Goal: Task Accomplishment & Management: Complete application form

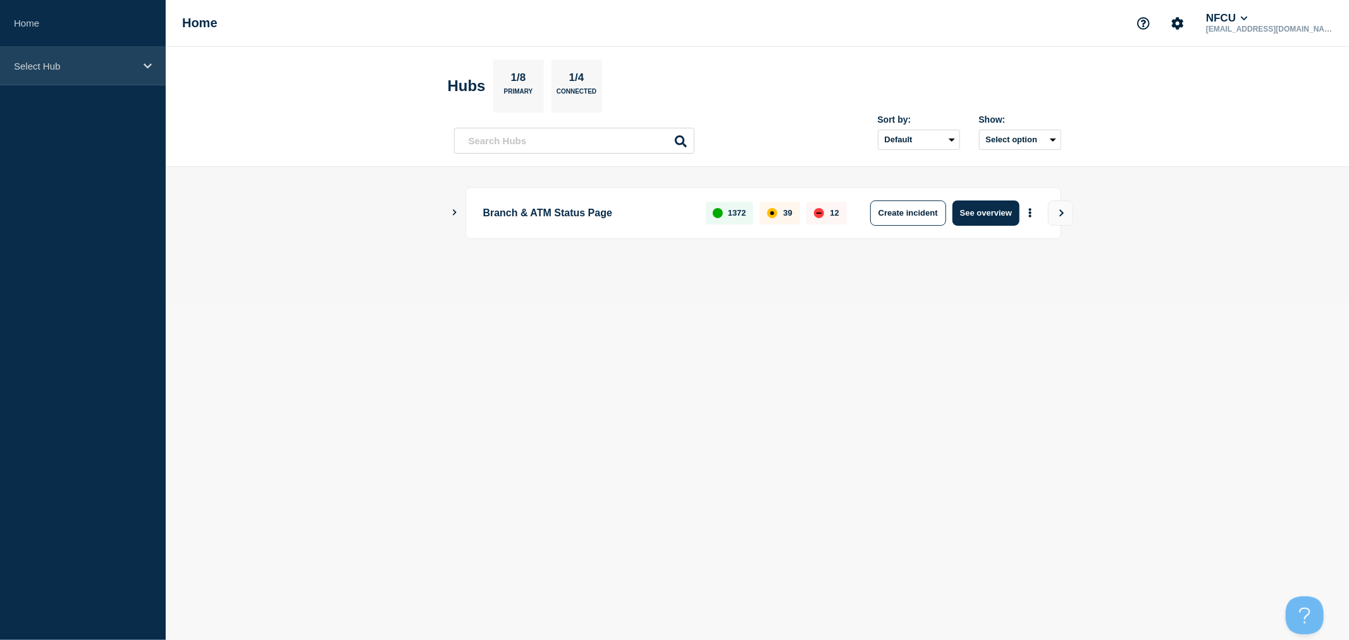
click at [89, 66] on p "Select Hub" at bounding box center [74, 66] width 121 height 11
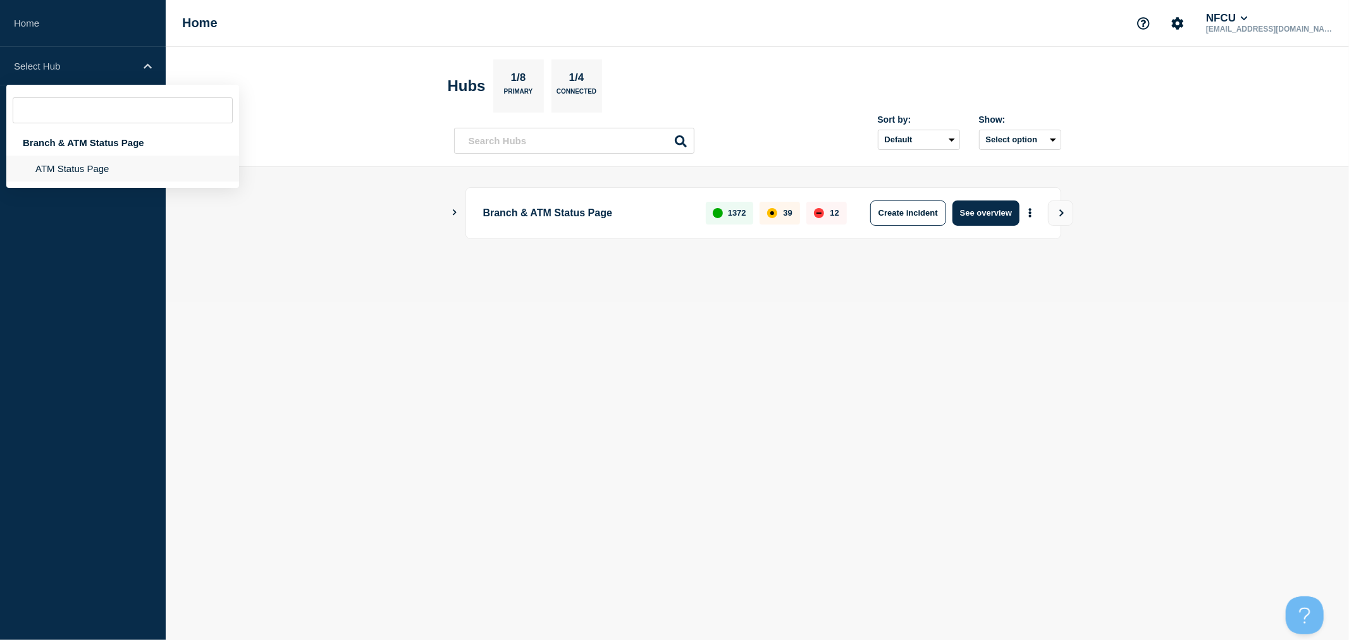
click at [64, 170] on li "ATM Status Page" at bounding box center [122, 169] width 233 height 26
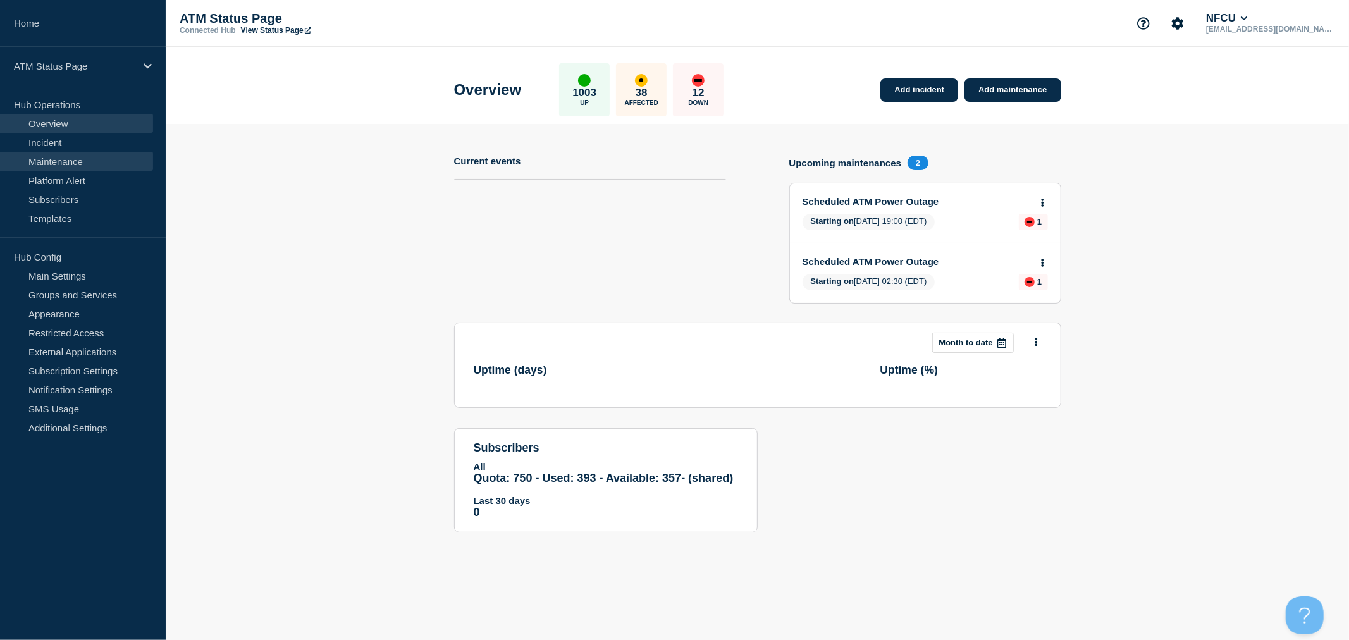
click at [78, 156] on link "Maintenance" at bounding box center [76, 161] width 153 height 19
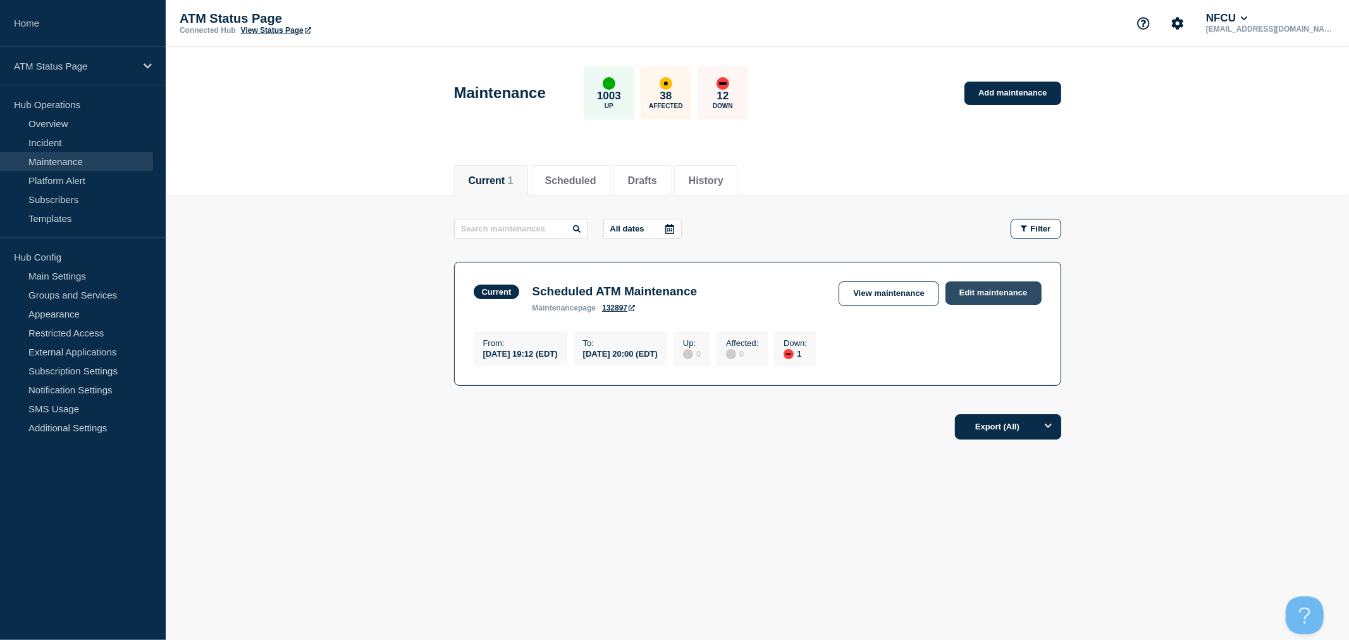
click at [1020, 293] on link "Edit maintenance" at bounding box center [994, 292] width 96 height 23
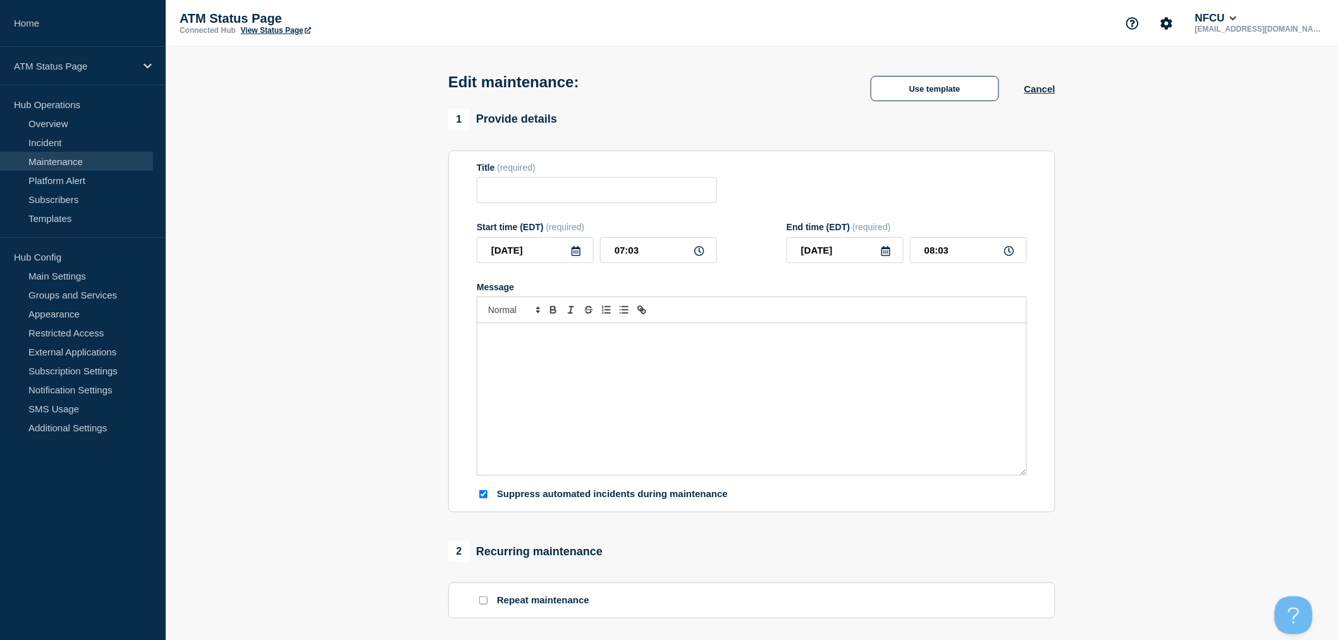
type input "Scheduled ATM Maintenance"
type input "[DATE]"
type input "19:12"
type input "[DATE]"
type input "20:00"
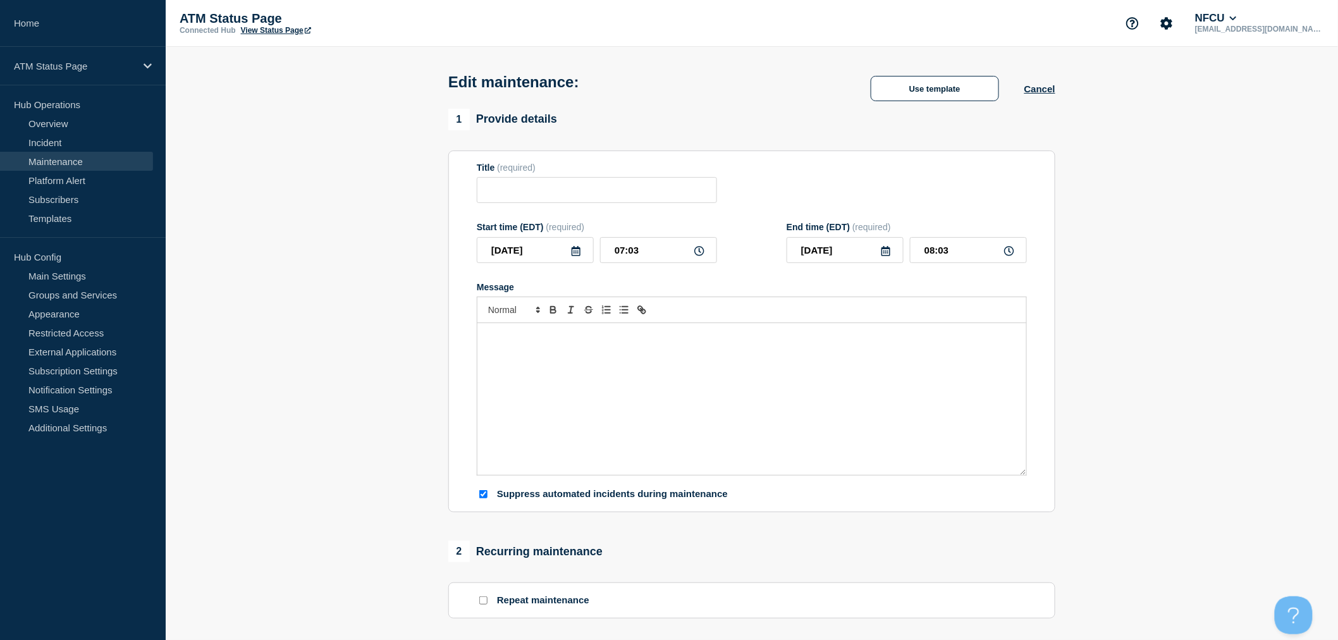
checkbox input "true"
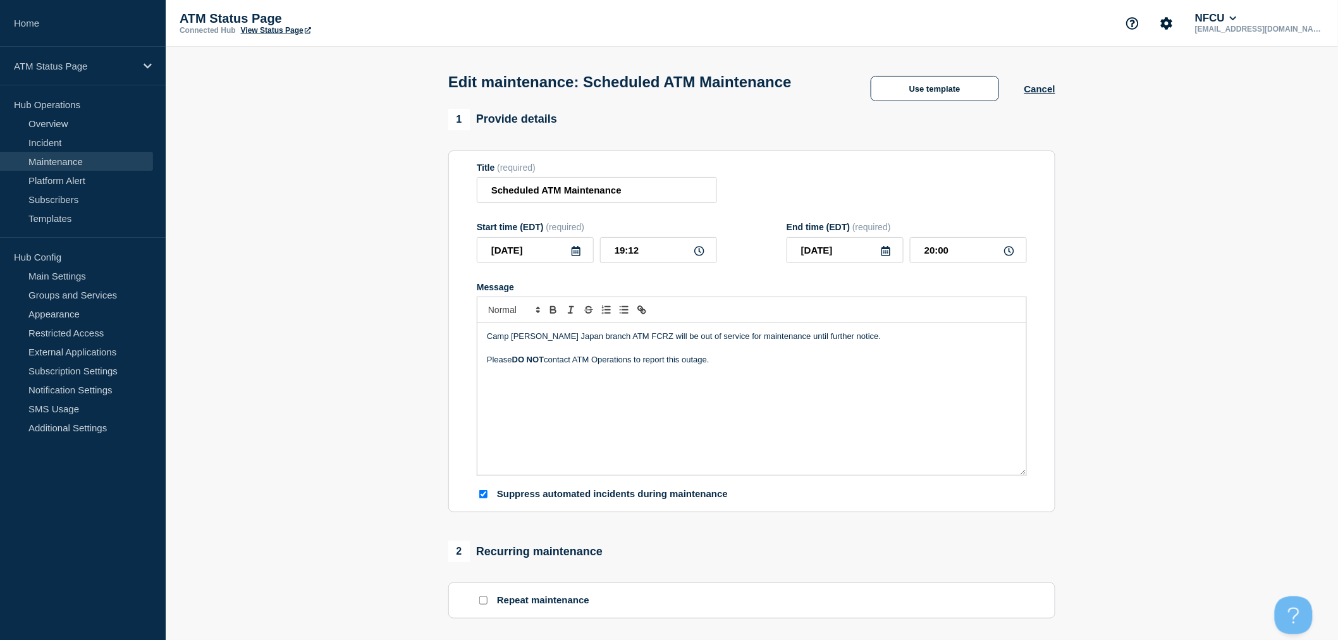
click at [737, 366] on p "Please DO NOT contact ATM Operations to report this outage." at bounding box center [752, 359] width 530 height 11
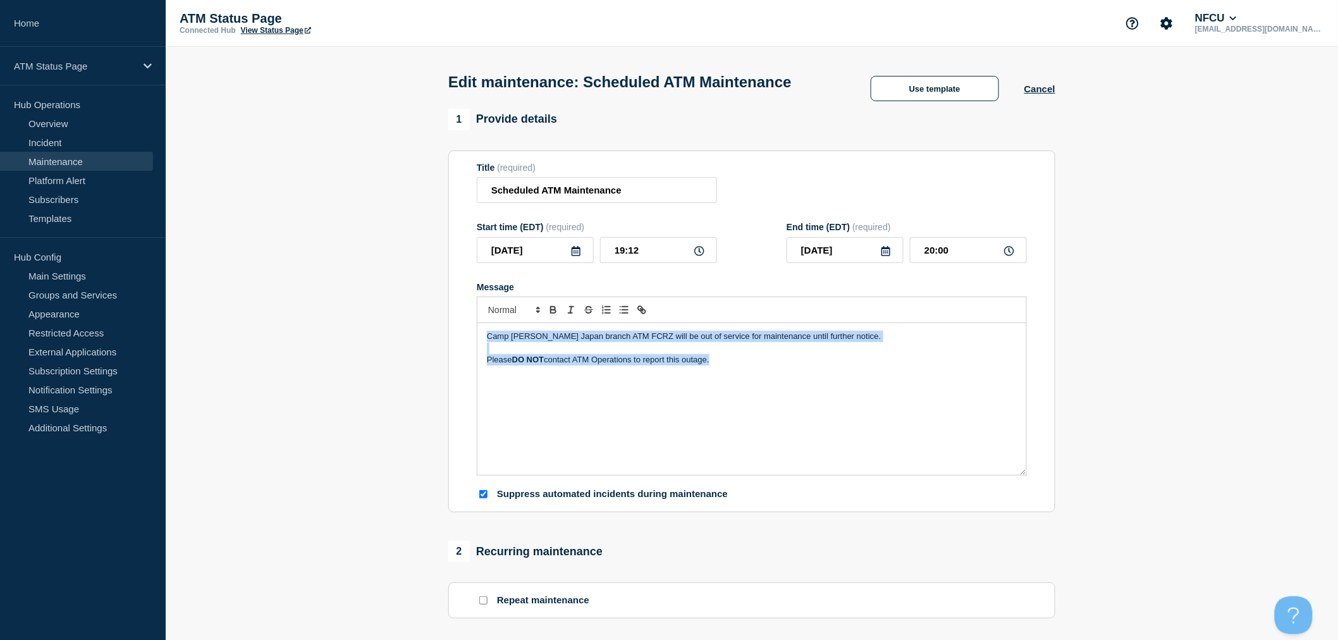
copy div "Camp [PERSON_NAME] Japan branch ATM FCRZ will be out of service for maintenance…"
click at [1042, 94] on button "Cancel" at bounding box center [1040, 88] width 31 height 11
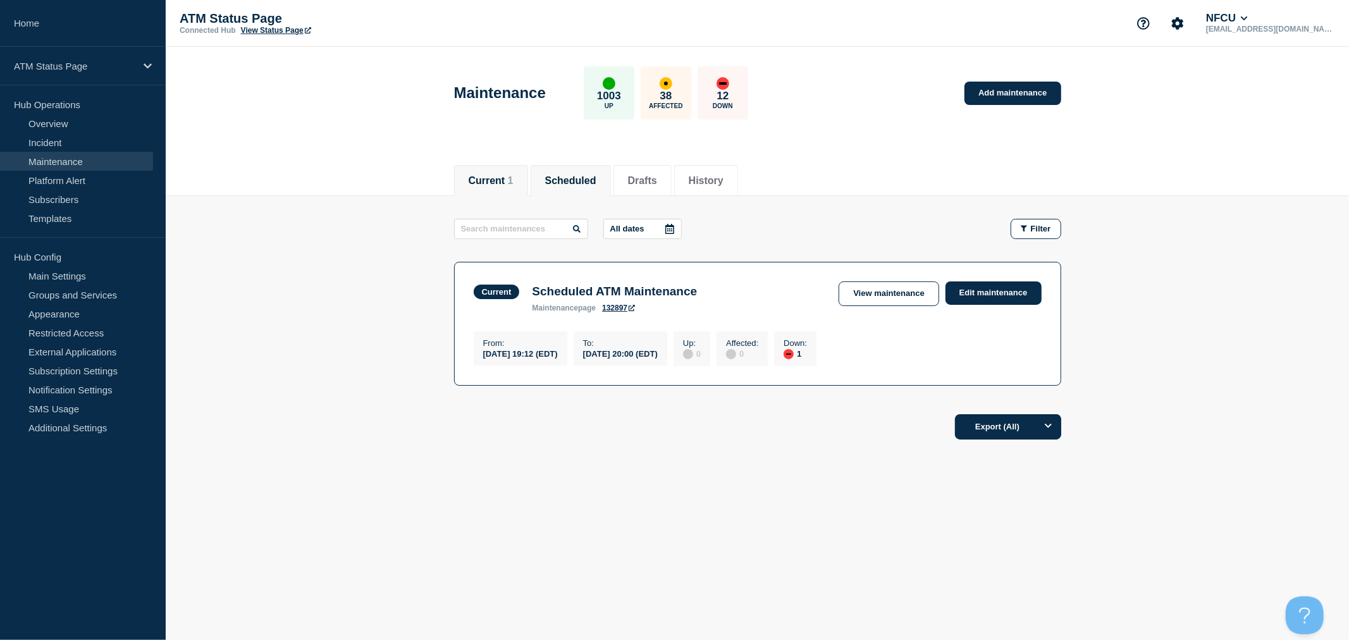
click at [573, 187] on li "Scheduled" at bounding box center [571, 180] width 80 height 31
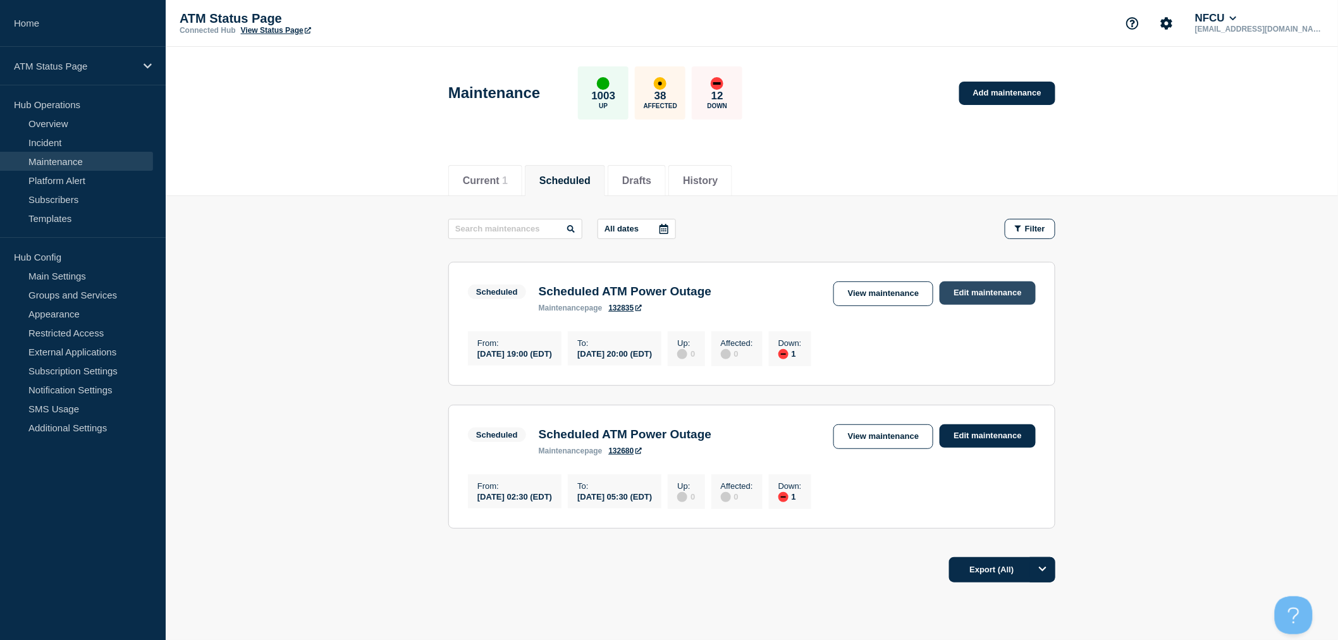
click at [1003, 293] on link "Edit maintenance" at bounding box center [988, 292] width 96 height 23
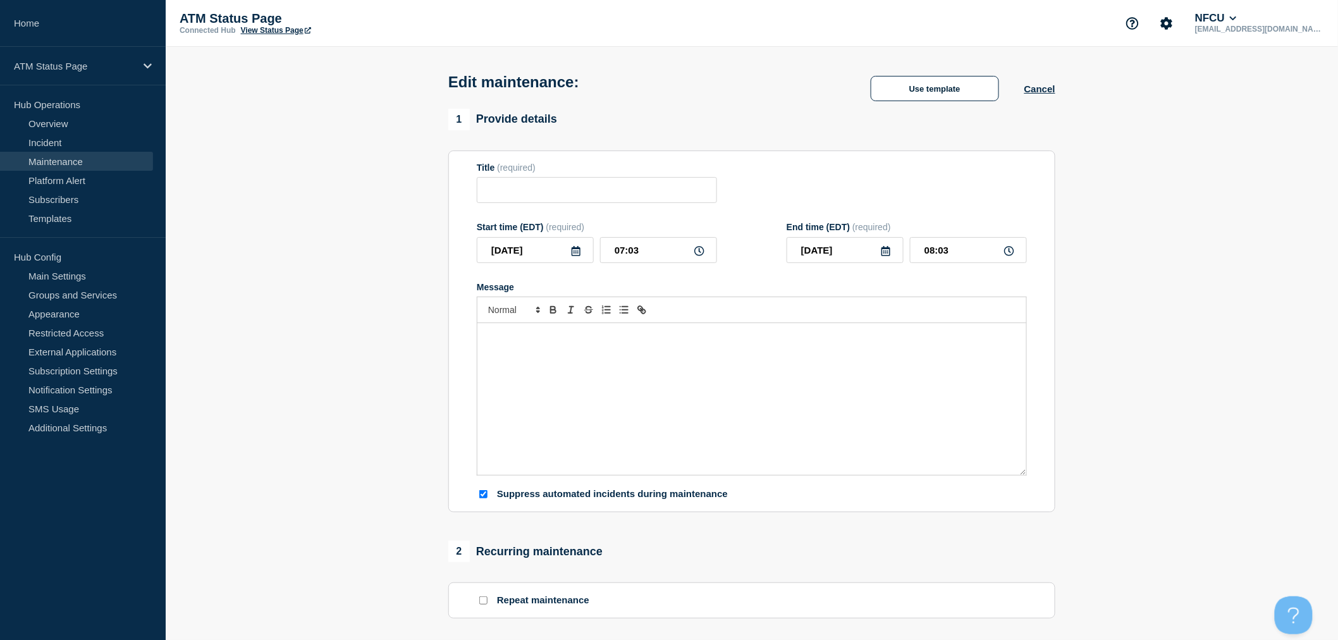
type input "Scheduled ATM Power Outage"
type input "[DATE]"
type input "19:00"
type input "[DATE]"
type input "20:00"
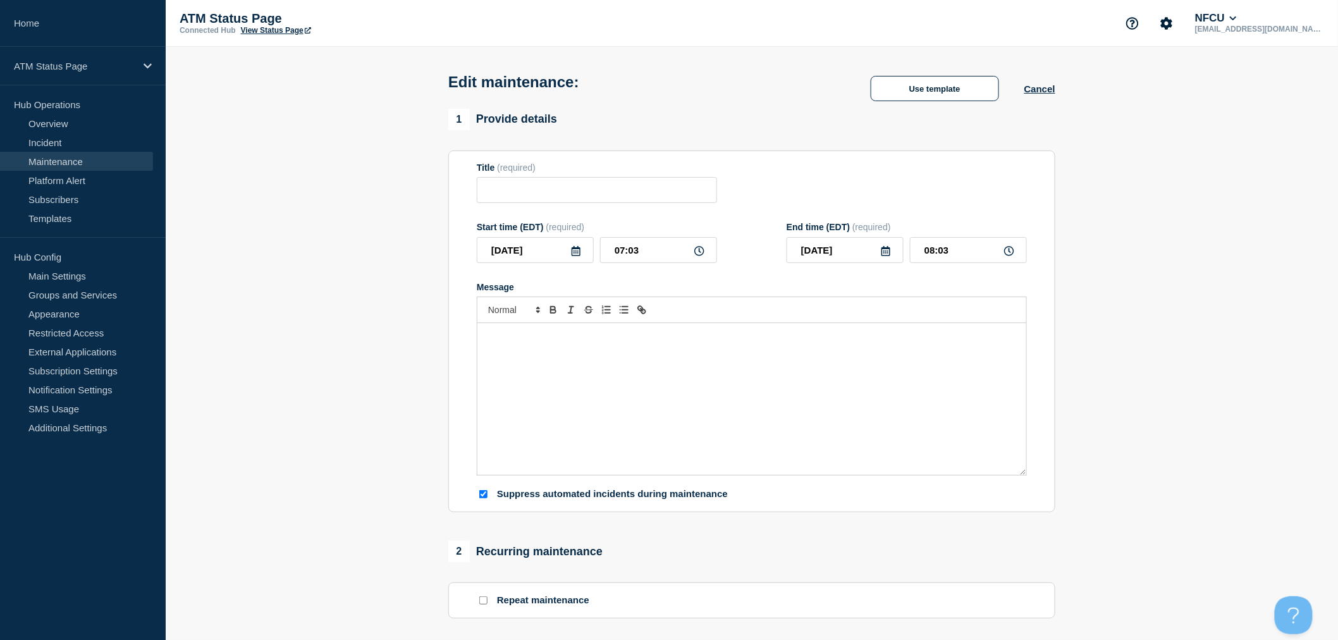
checkbox input "true"
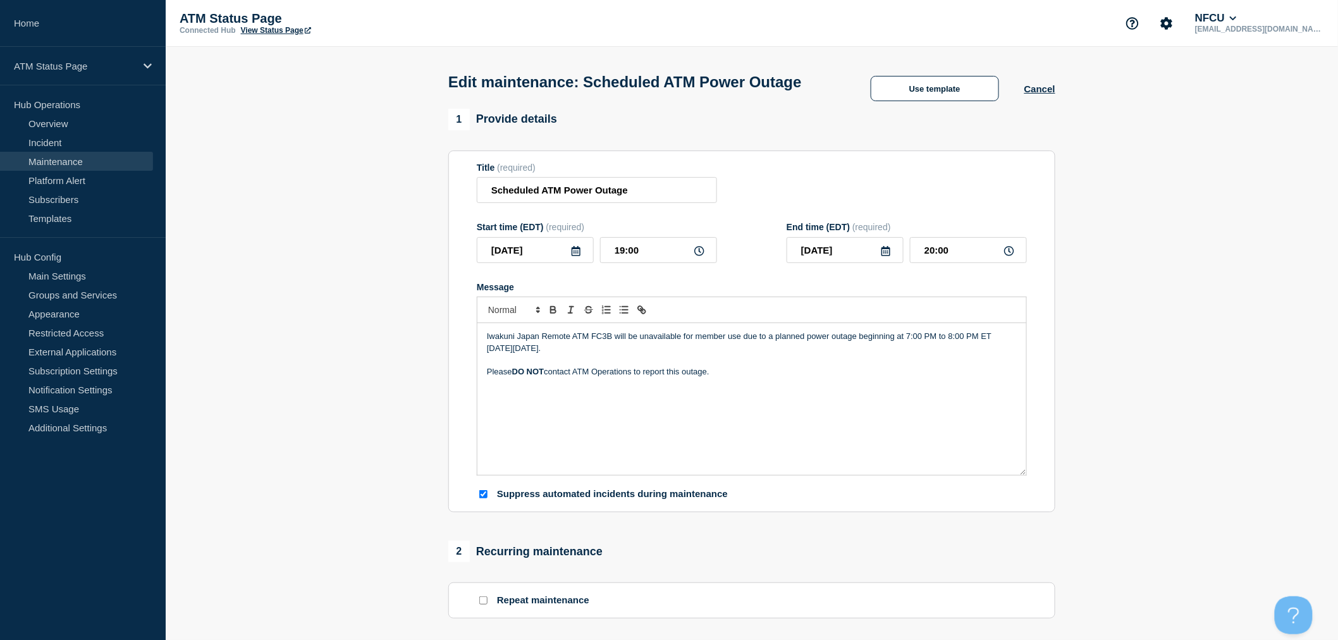
click at [833, 366] on p "Message" at bounding box center [752, 359] width 530 height 11
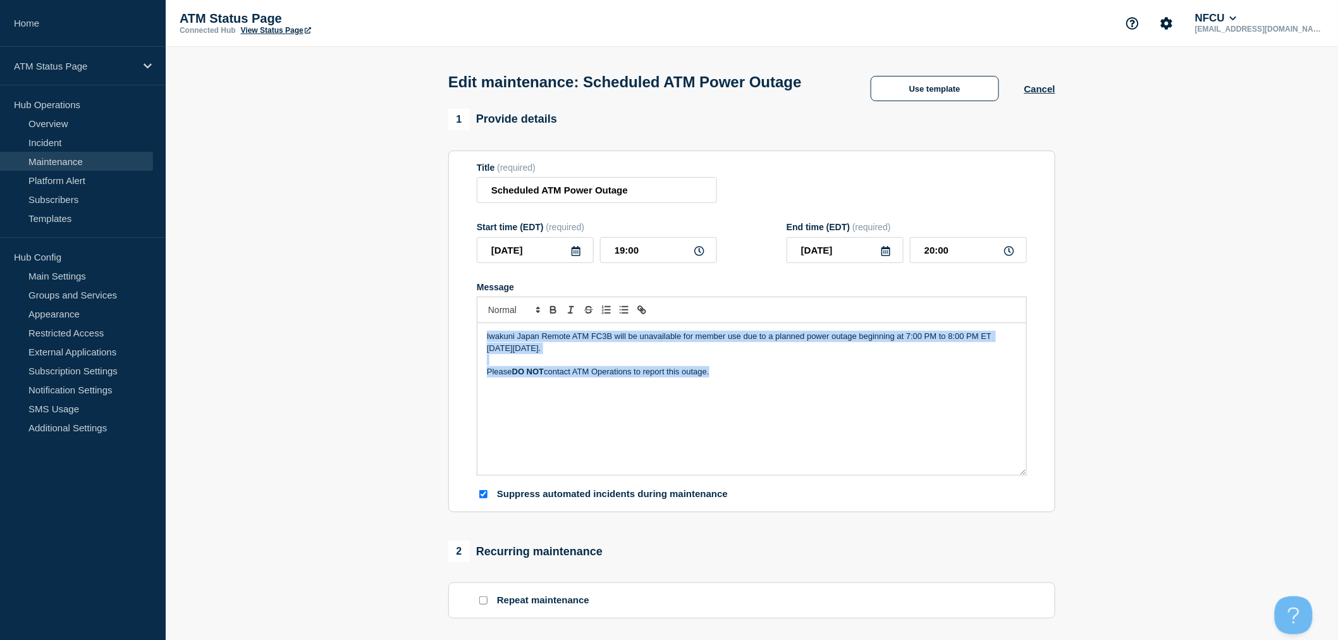
copy div "Iwakuni Japan Remote ATM FC3B will be unavailable for member use due to a plann…"
click at [1039, 94] on button "Cancel" at bounding box center [1040, 88] width 31 height 11
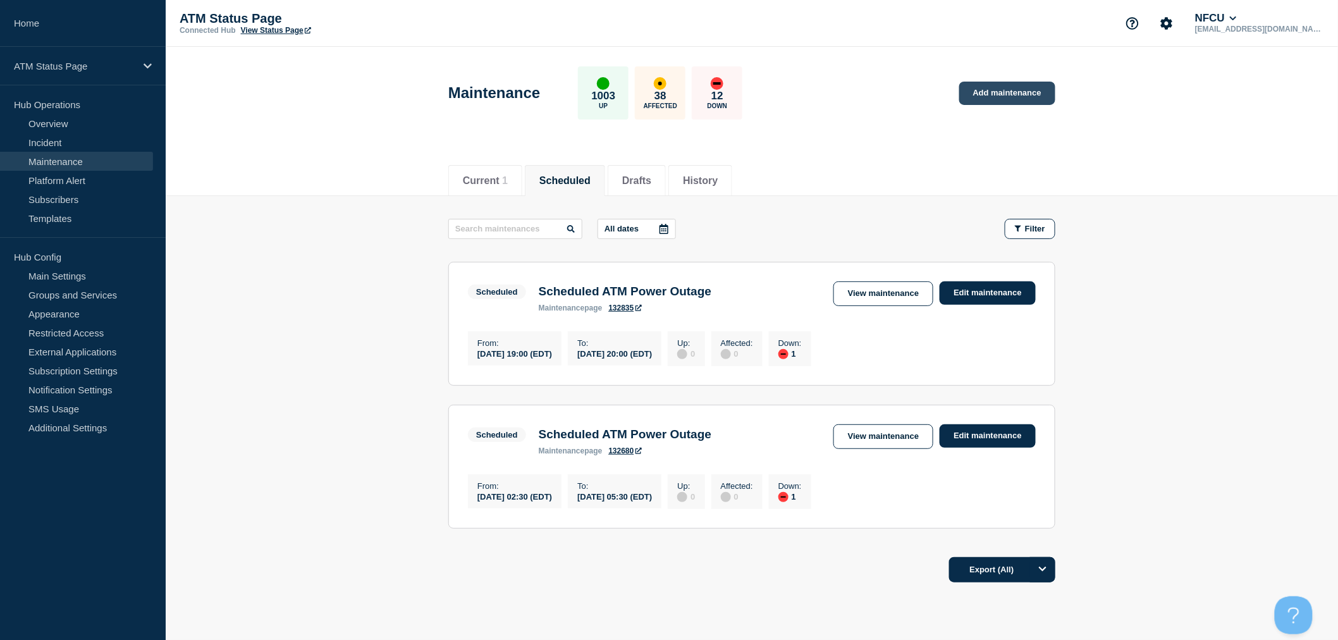
click at [999, 94] on link "Add maintenance" at bounding box center [1007, 93] width 96 height 23
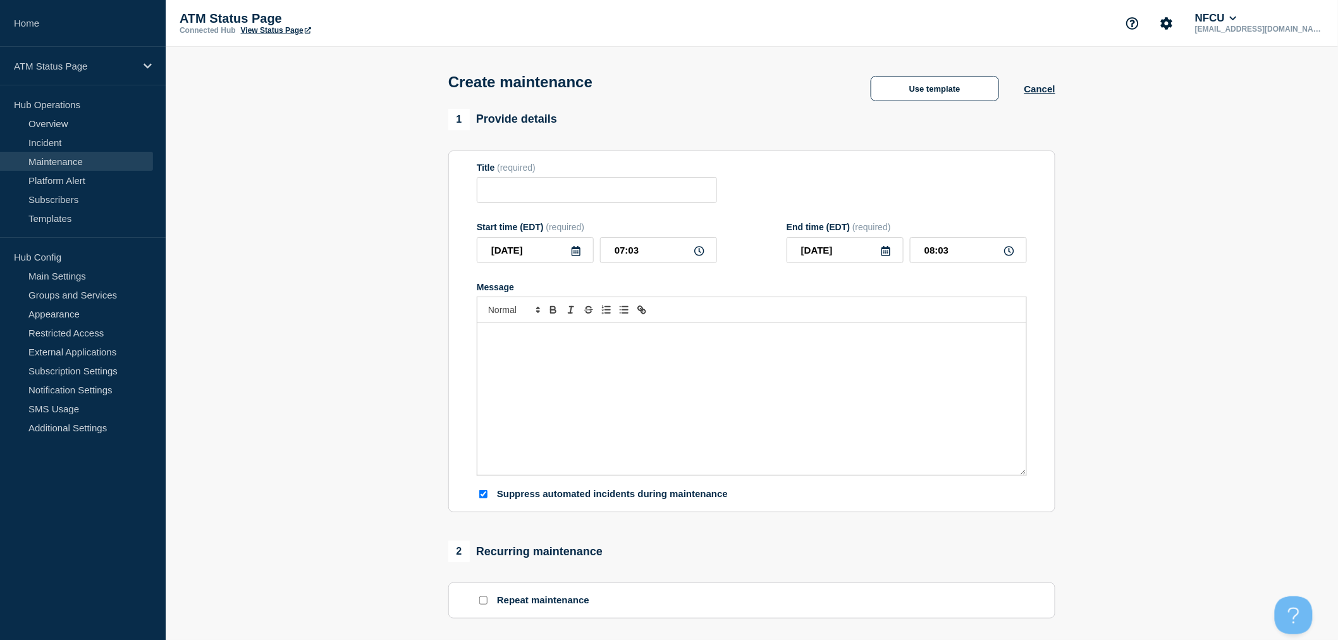
checkbox input "true"
click at [656, 195] on input "Title" at bounding box center [597, 190] width 240 height 26
click at [955, 95] on button "Use template" at bounding box center [935, 88] width 128 height 25
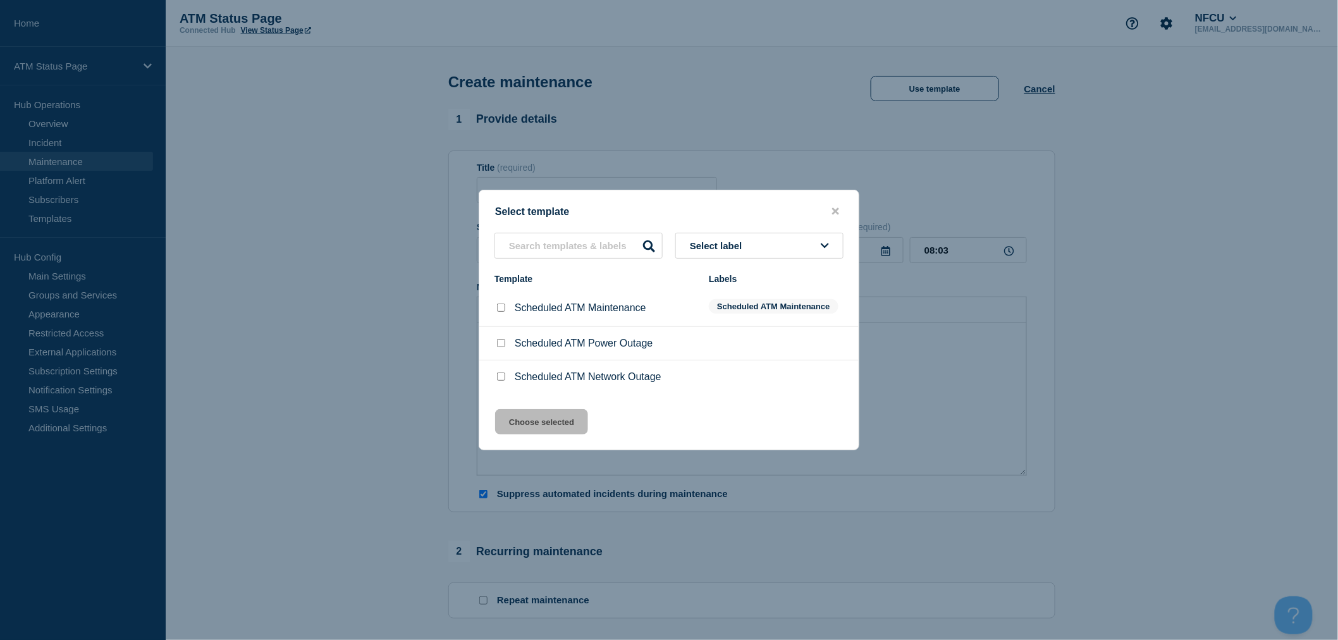
click at [503, 344] on input "Scheduled ATM Power Outage checkbox" at bounding box center [501, 343] width 8 height 8
checkbox input "true"
click at [562, 426] on button "Choose selected" at bounding box center [541, 421] width 93 height 25
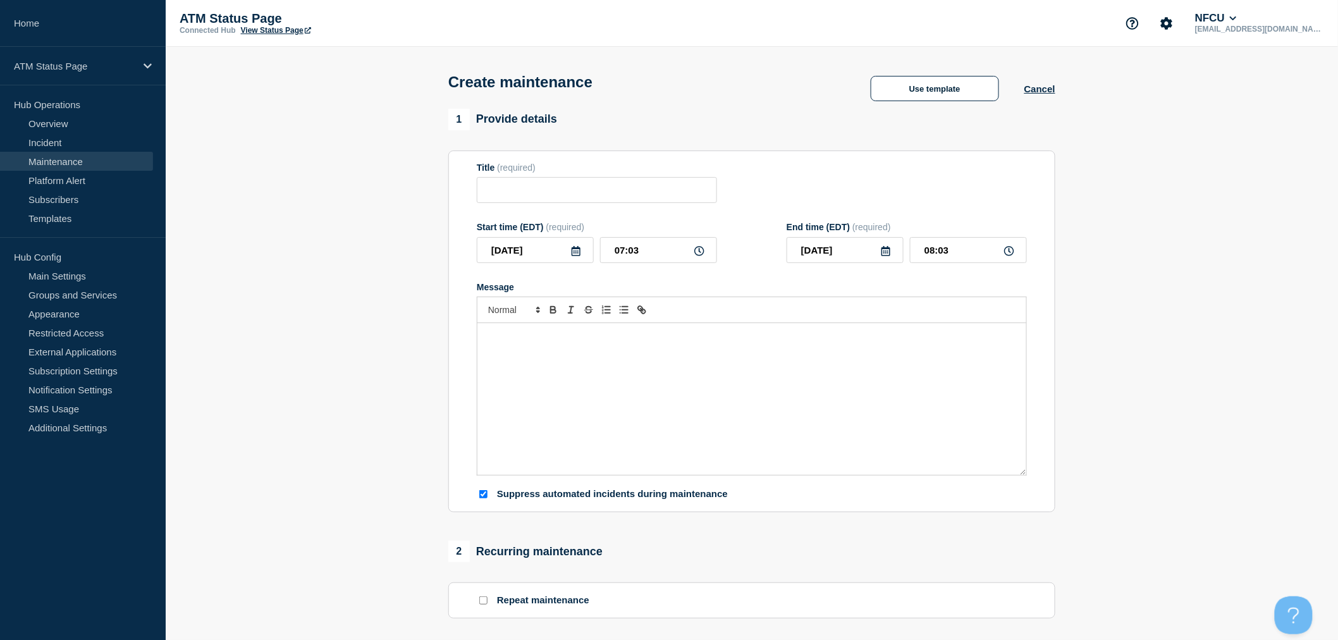
type input "Scheduled ATM Power Outage"
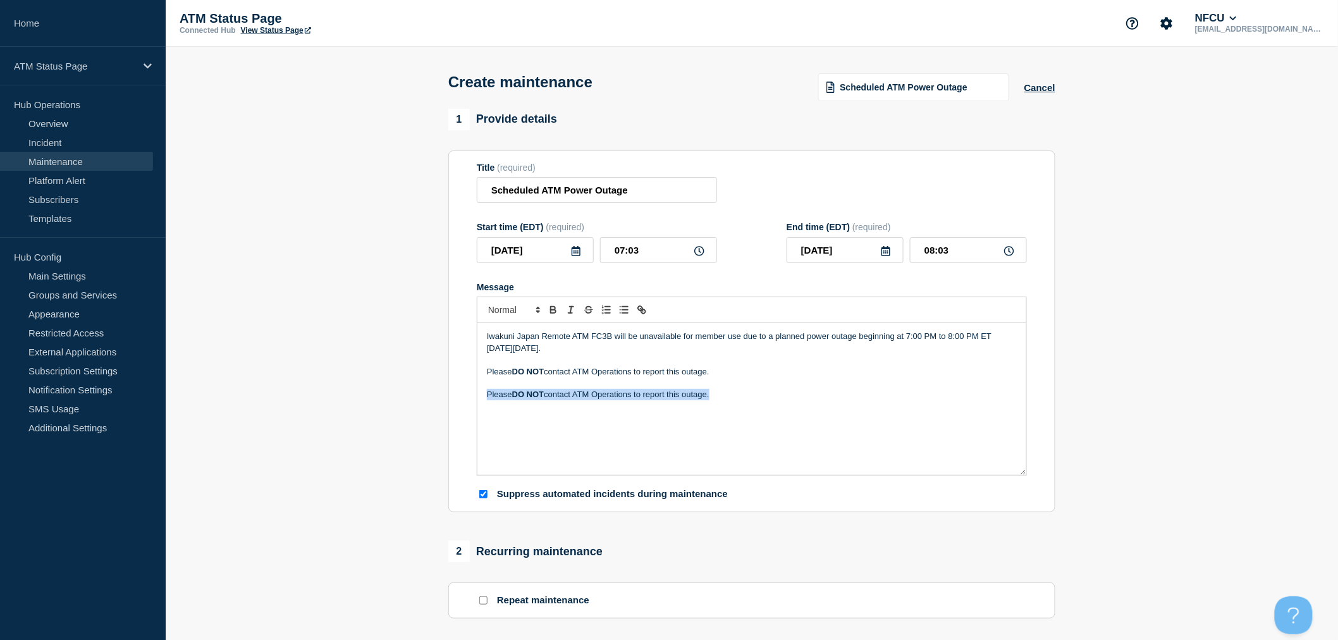
drag, startPoint x: 780, startPoint y: 421, endPoint x: 466, endPoint y: 410, distance: 314.5
click at [469, 411] on section "Title (required) Scheduled ATM Power Outage Start time (EDT) (required) [DATE] …" at bounding box center [751, 332] width 607 height 362
click at [483, 336] on div "Iwakuni Japan Remote ATM FC3B will be unavailable for member use due to a plann…" at bounding box center [752, 399] width 549 height 152
click at [495, 362] on p "Message" at bounding box center [752, 359] width 530 height 11
click at [570, 256] on input "[DATE]" at bounding box center [535, 250] width 117 height 26
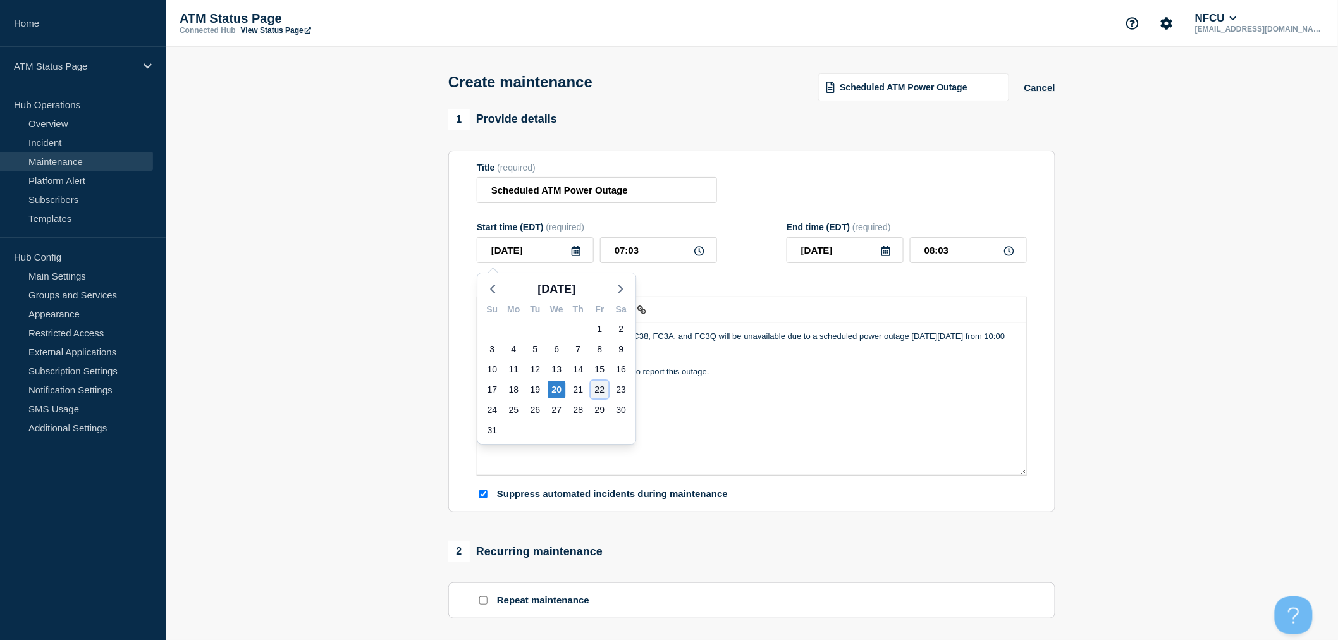
click at [608, 390] on div "22" at bounding box center [600, 390] width 18 height 18
type input "[DATE]"
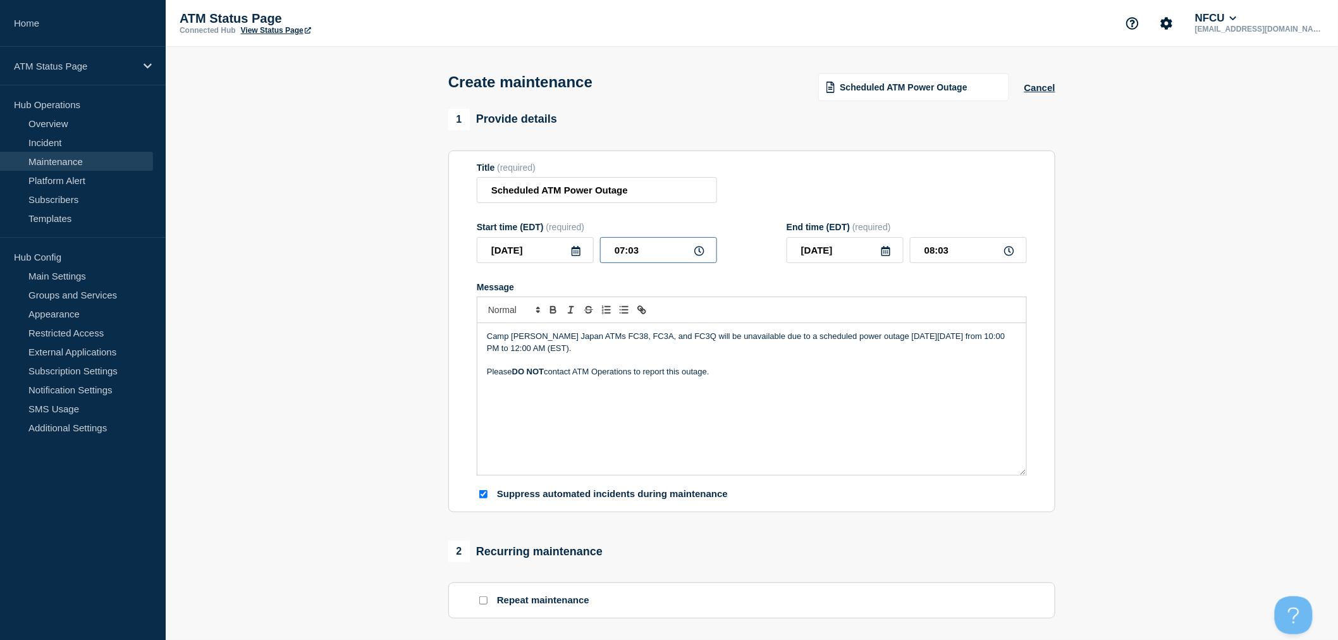
drag, startPoint x: 614, startPoint y: 254, endPoint x: 659, endPoint y: 254, distance: 45.5
click at [659, 254] on input "07:03" at bounding box center [658, 250] width 117 height 26
type input "22:00"
type input "23:00"
click at [884, 256] on icon at bounding box center [886, 251] width 9 height 10
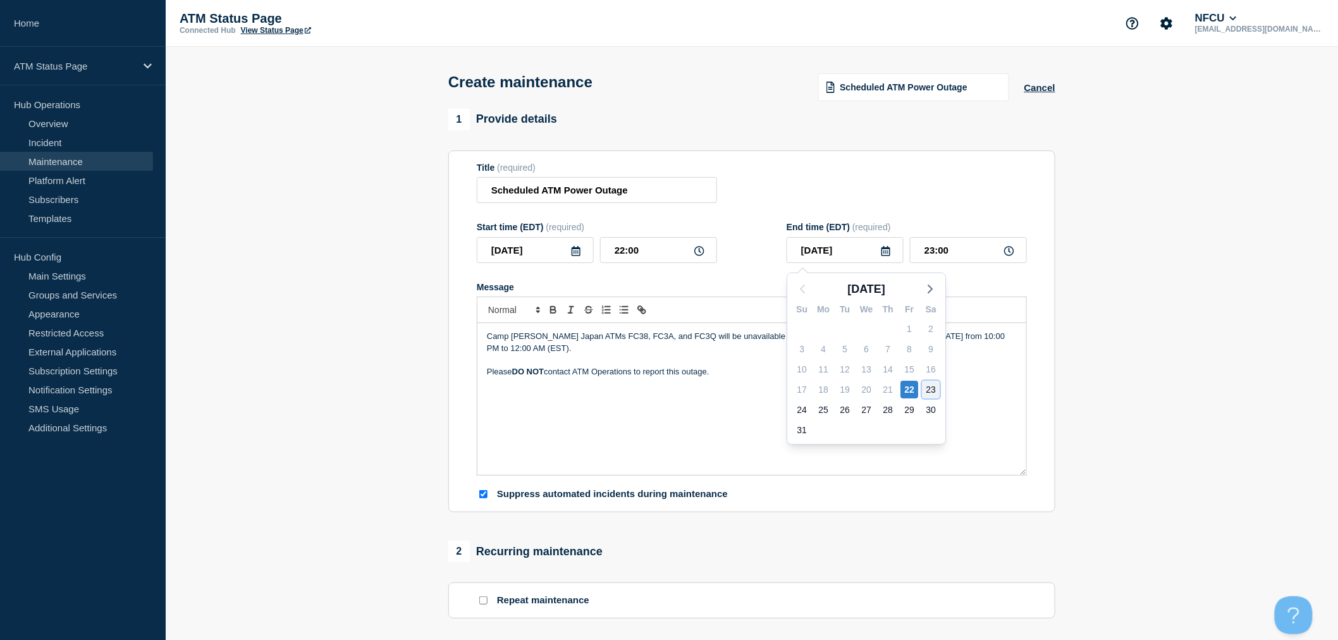
click at [923, 392] on div "23" at bounding box center [931, 390] width 18 height 18
type input "[DATE]"
drag, startPoint x: 921, startPoint y: 254, endPoint x: 977, endPoint y: 254, distance: 56.3
click at [977, 254] on input "23:00" at bounding box center [968, 250] width 117 height 26
type input "00:00"
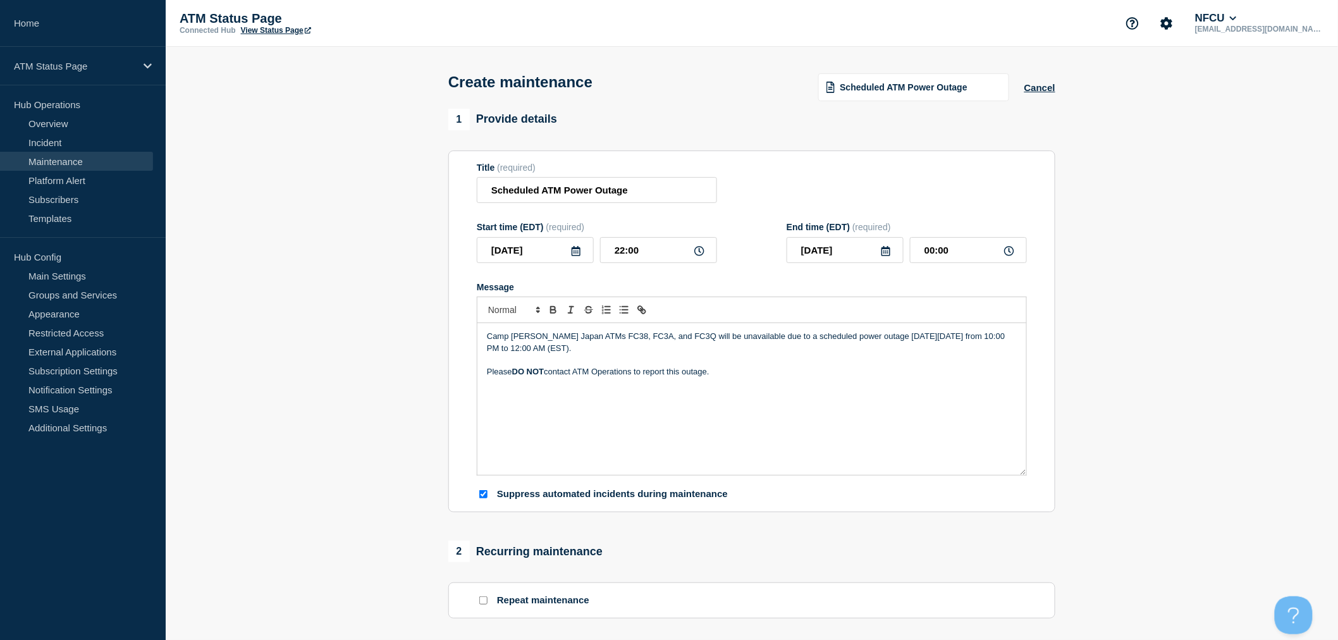
click at [841, 399] on div "Camp [PERSON_NAME] Japan ATMs FC38, FC3A, and FC3Q will be unavailable due to a…" at bounding box center [752, 399] width 549 height 152
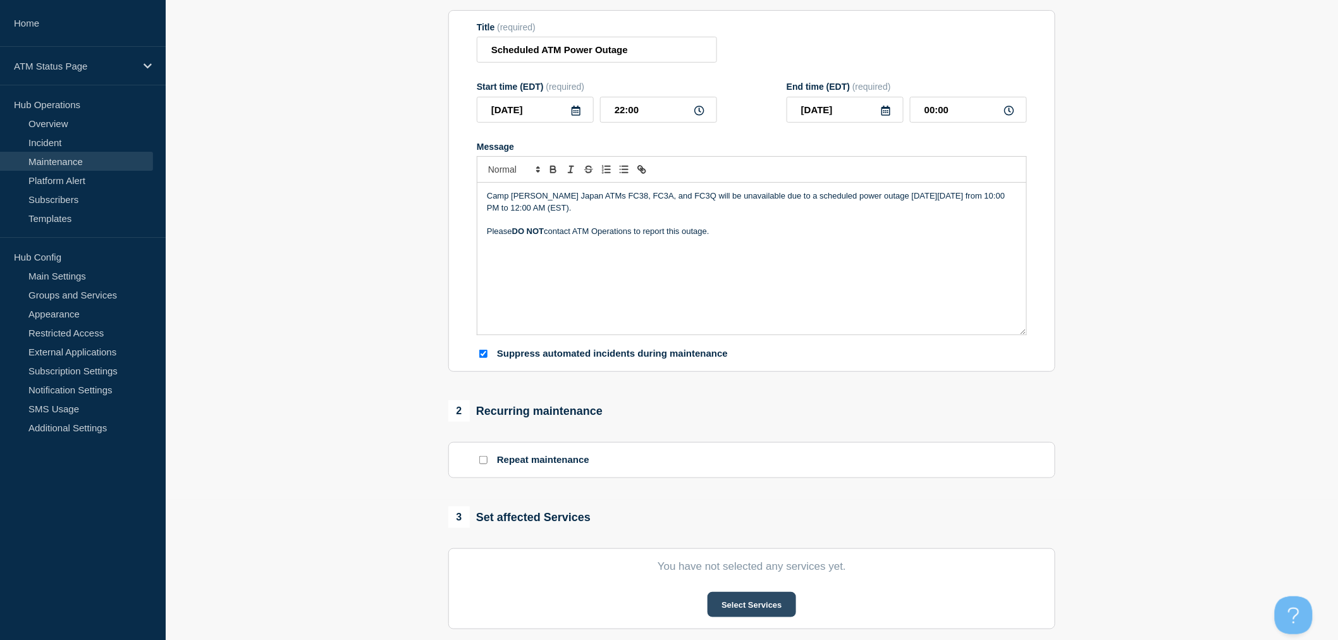
click at [738, 610] on button "Select Services" at bounding box center [752, 604] width 88 height 25
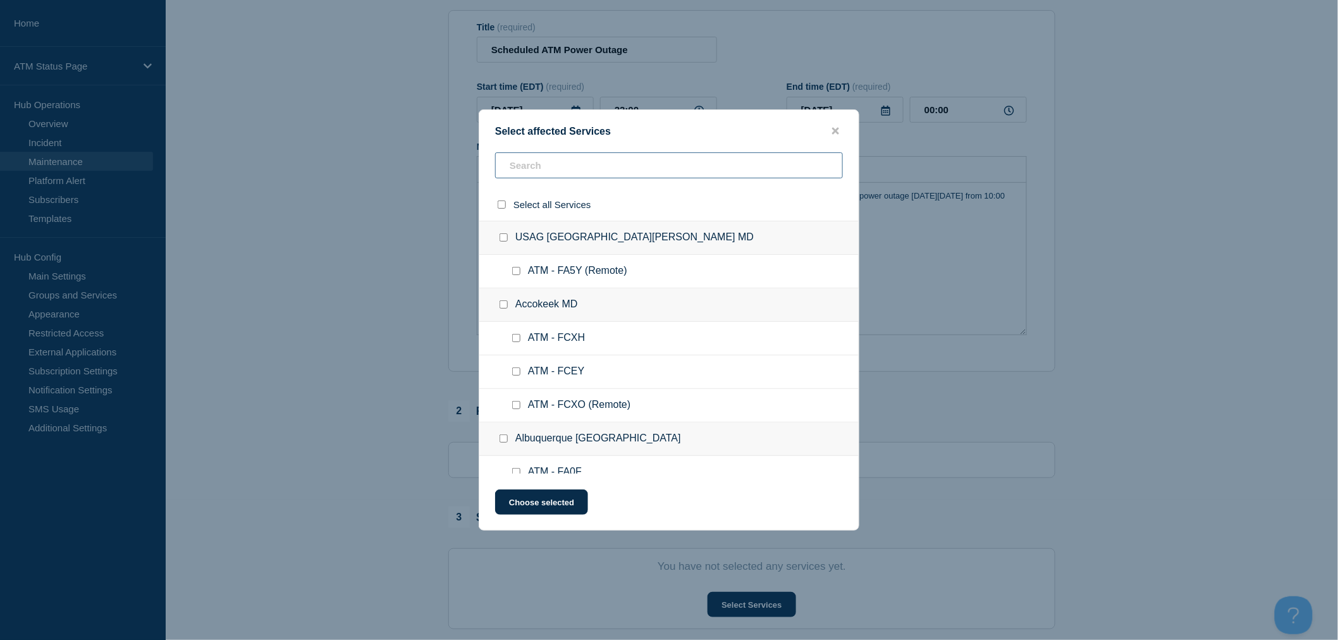
click at [529, 168] on input "text" at bounding box center [669, 165] width 348 height 26
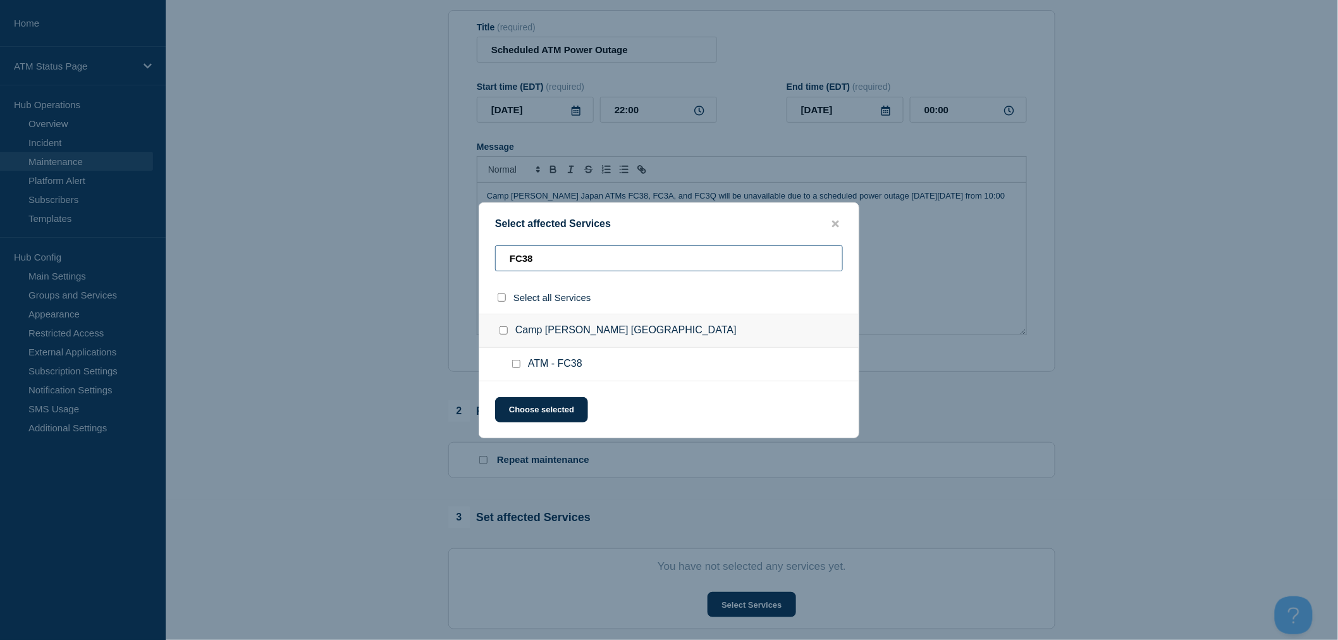
type input "FC38"
click at [512, 367] on input "ATM - FC38 checkbox" at bounding box center [516, 364] width 8 height 8
checkbox input "true"
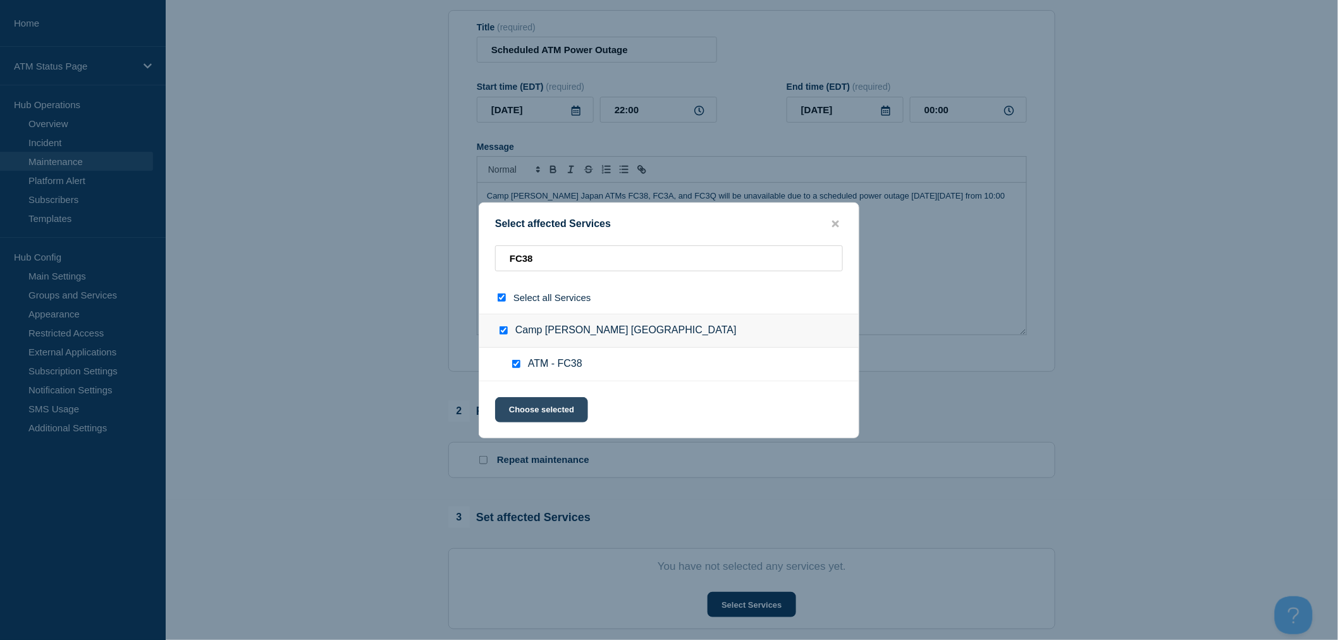
click at [523, 415] on button "Choose selected" at bounding box center [541, 409] width 93 height 25
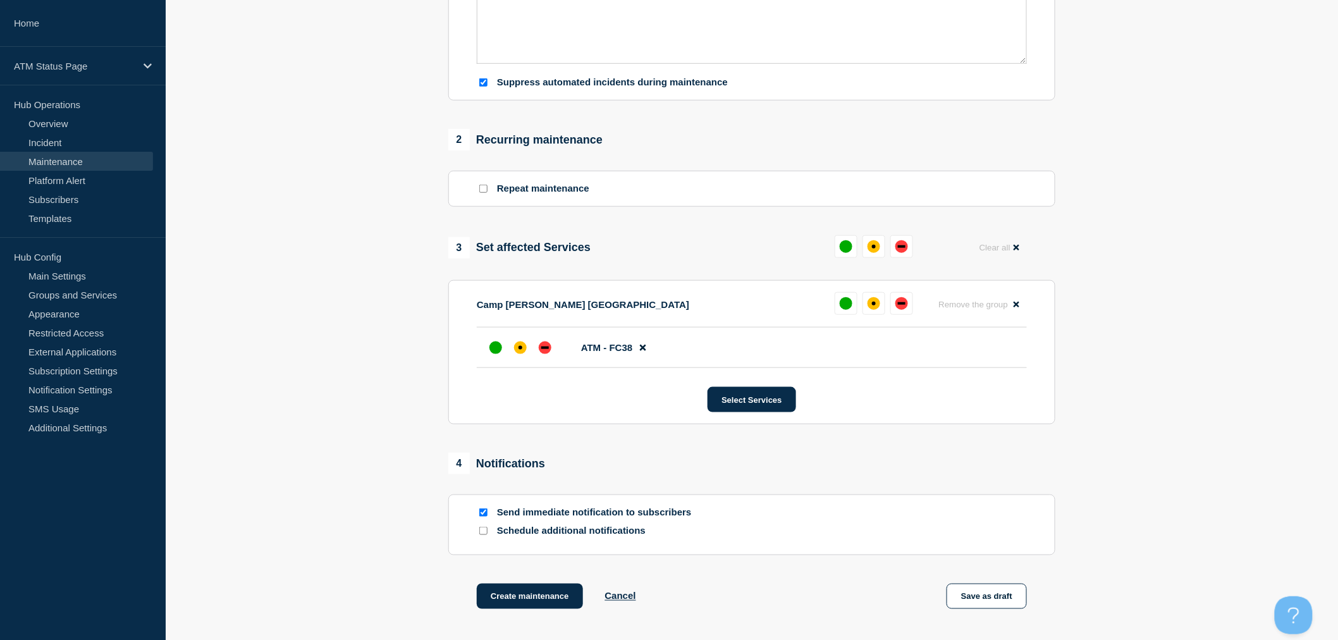
scroll to position [421, 0]
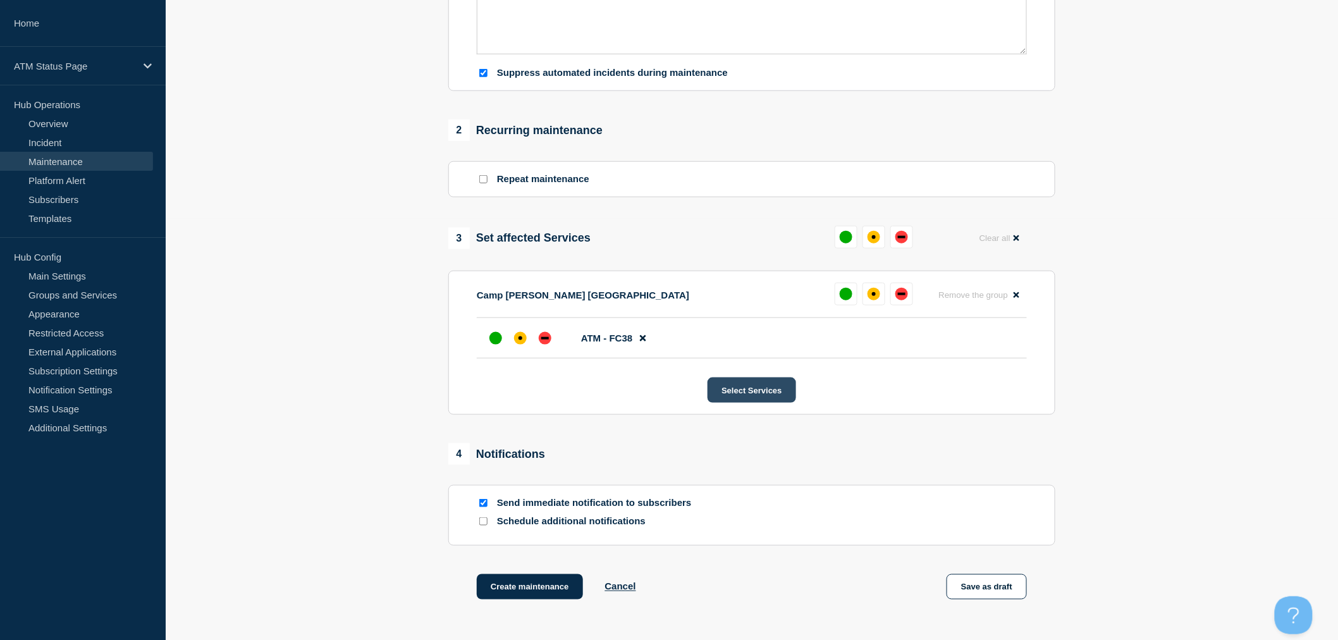
click at [738, 403] on button "Select Services" at bounding box center [752, 390] width 88 height 25
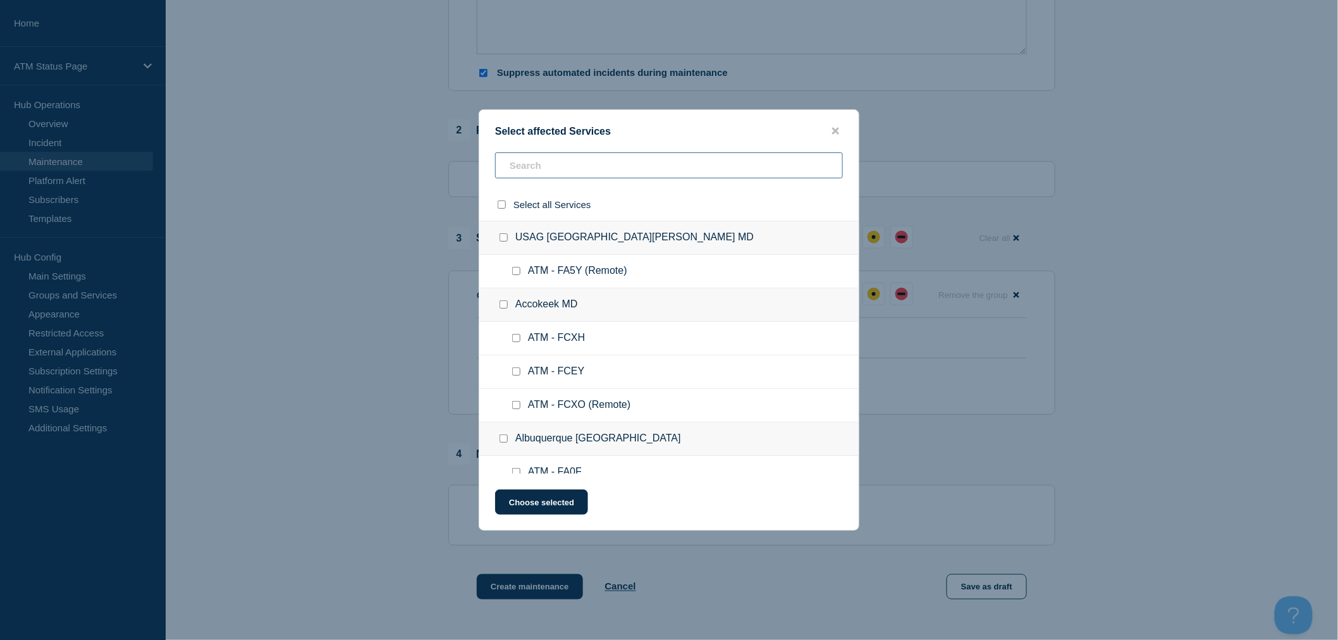
click at [541, 168] on input "text" at bounding box center [669, 165] width 348 height 26
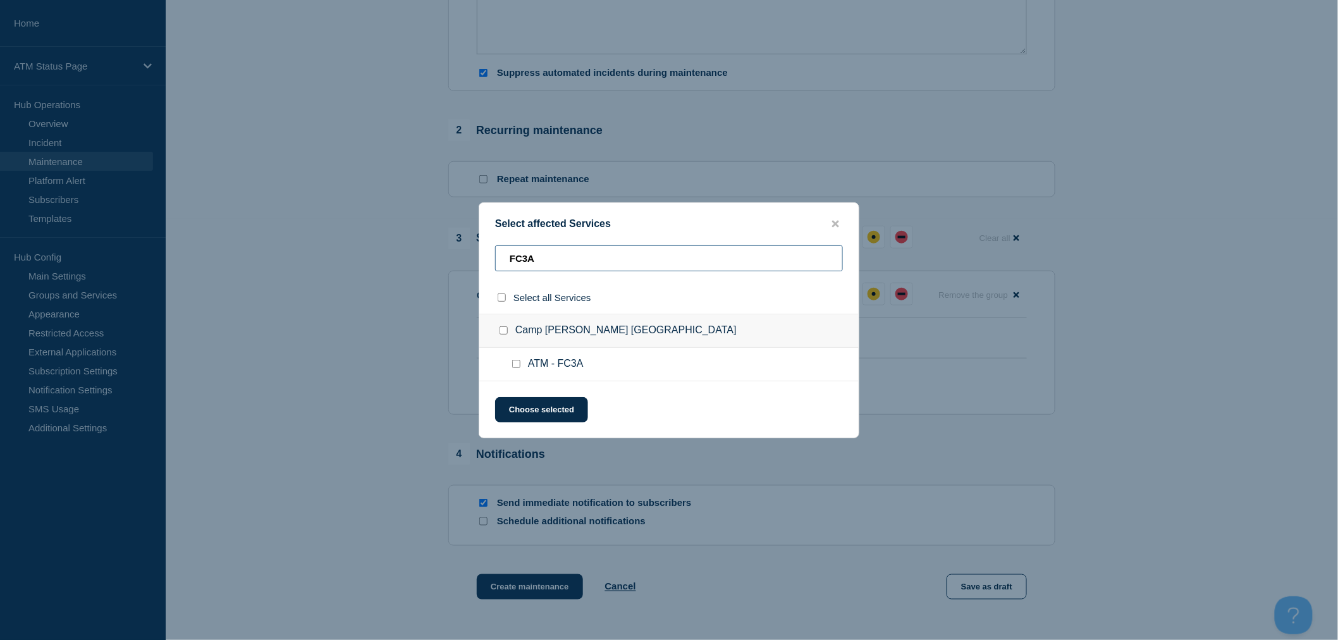
type input "FC3A"
click at [514, 362] on input "ATM - FC3A checkbox" at bounding box center [516, 364] width 8 height 8
checkbox input "true"
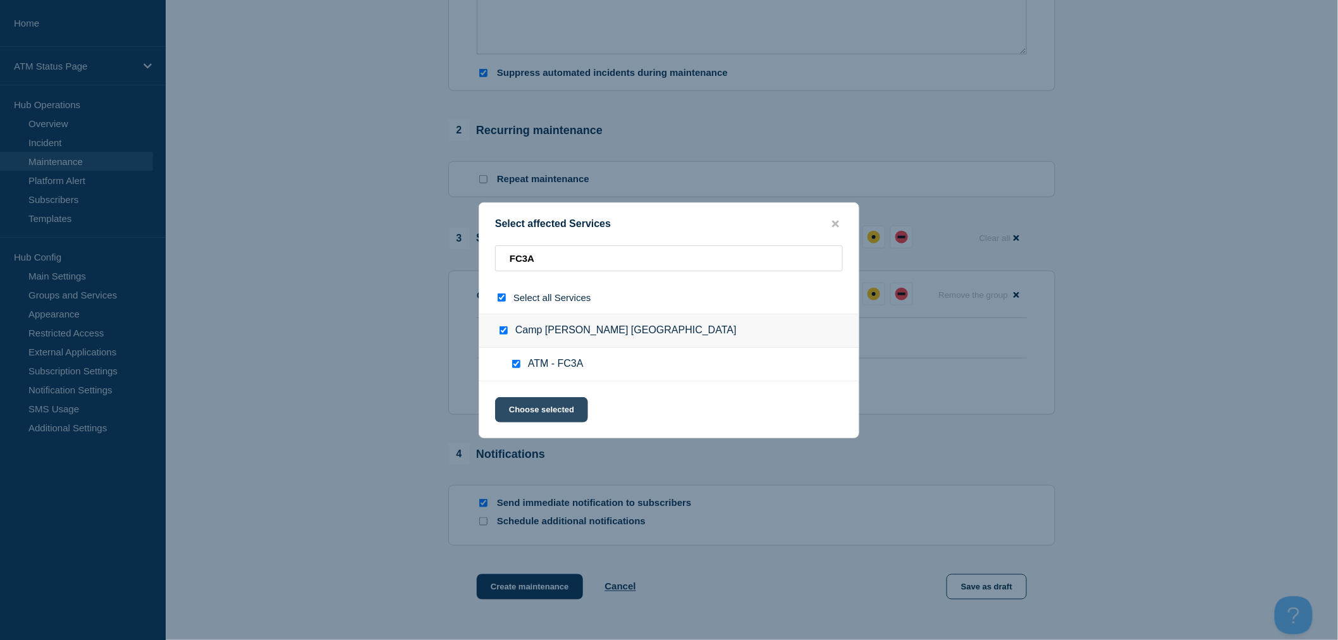
click at [538, 400] on button "Choose selected" at bounding box center [541, 409] width 93 height 25
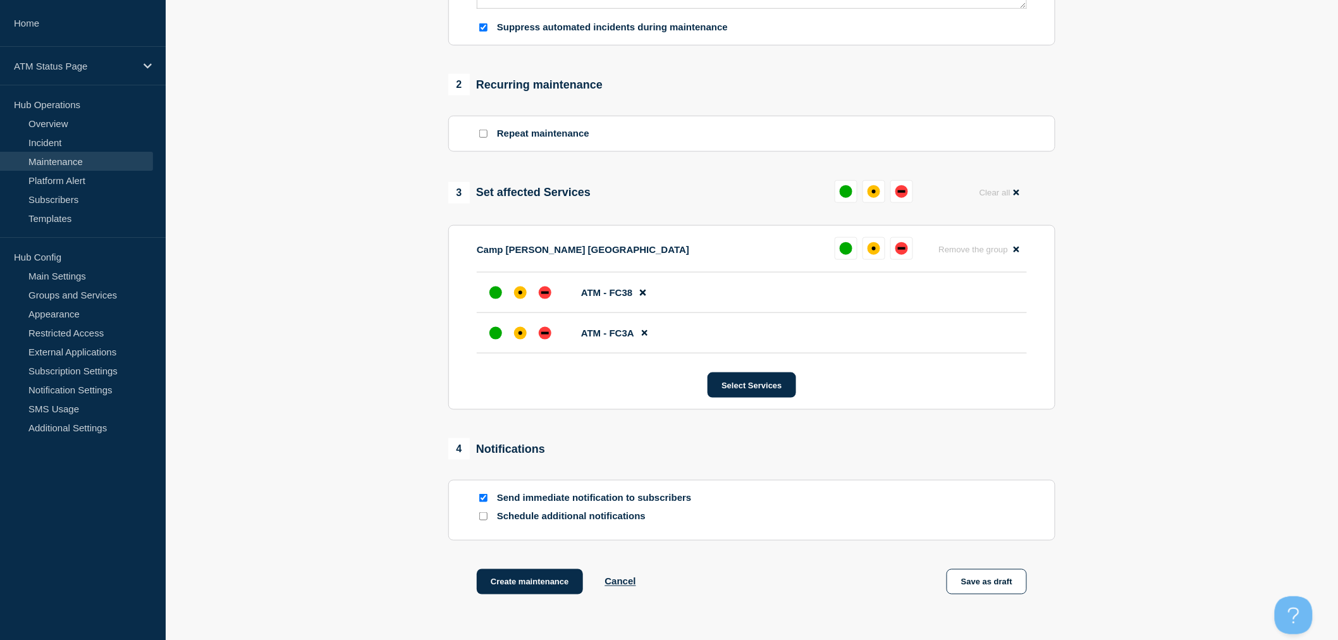
scroll to position [491, 0]
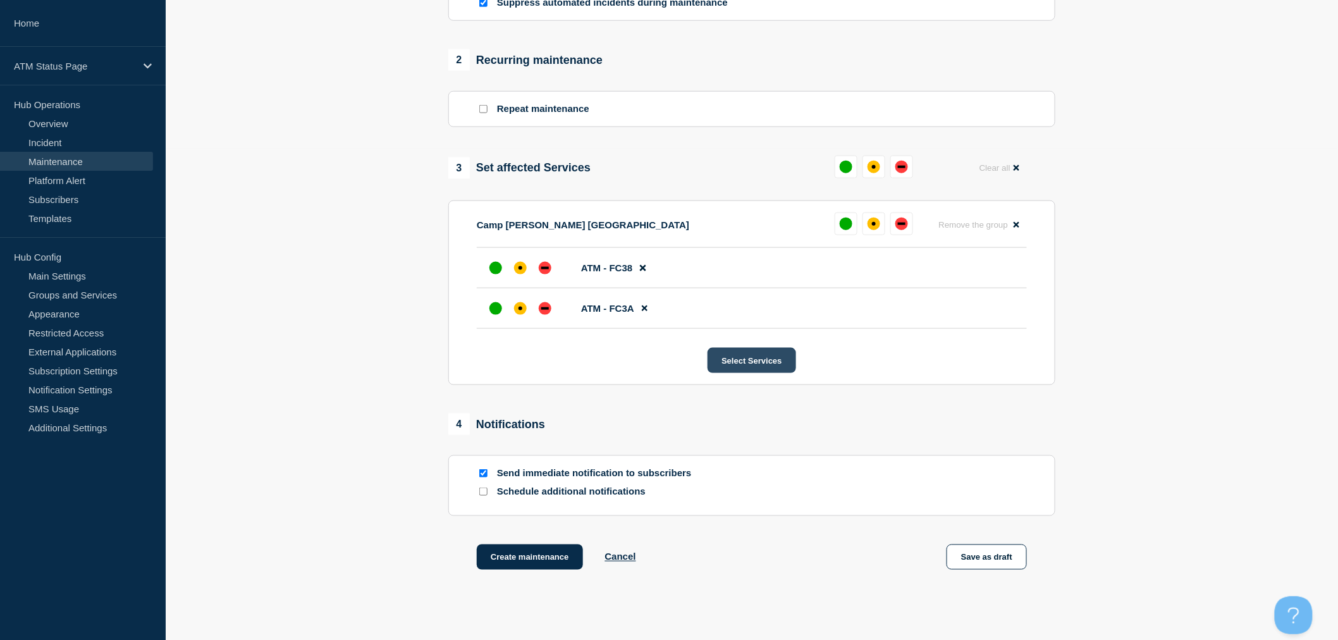
click at [734, 369] on button "Select Services" at bounding box center [752, 360] width 88 height 25
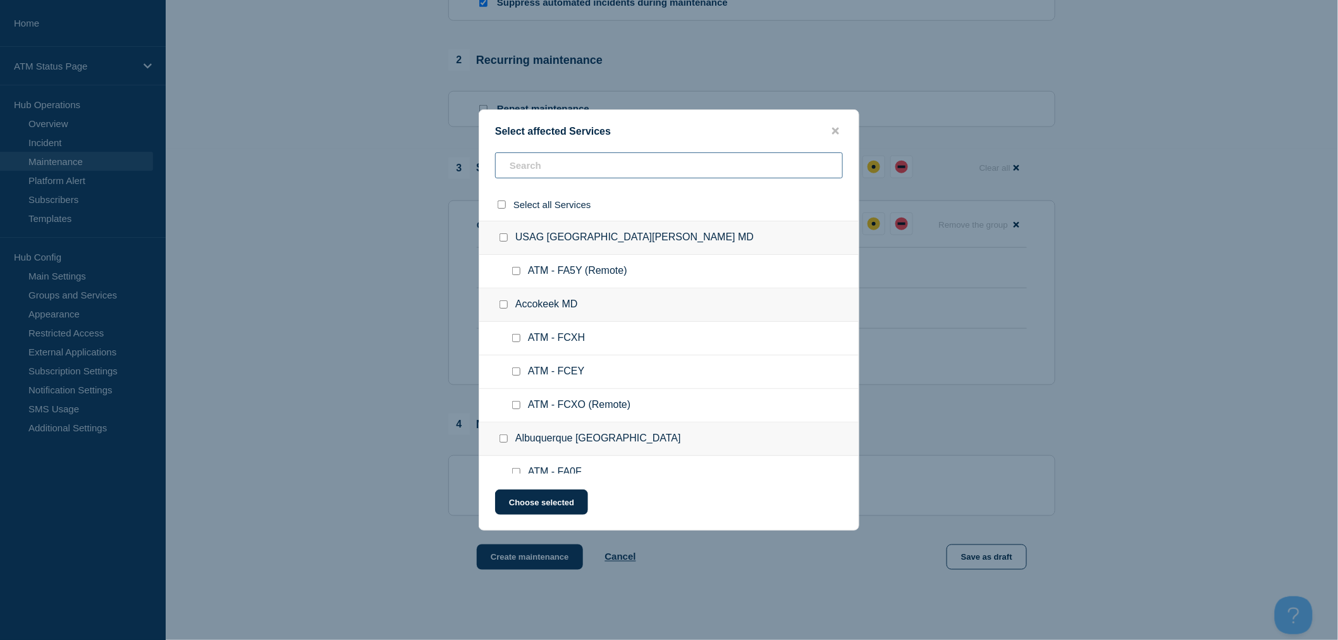
click at [541, 173] on input "text" at bounding box center [669, 165] width 348 height 26
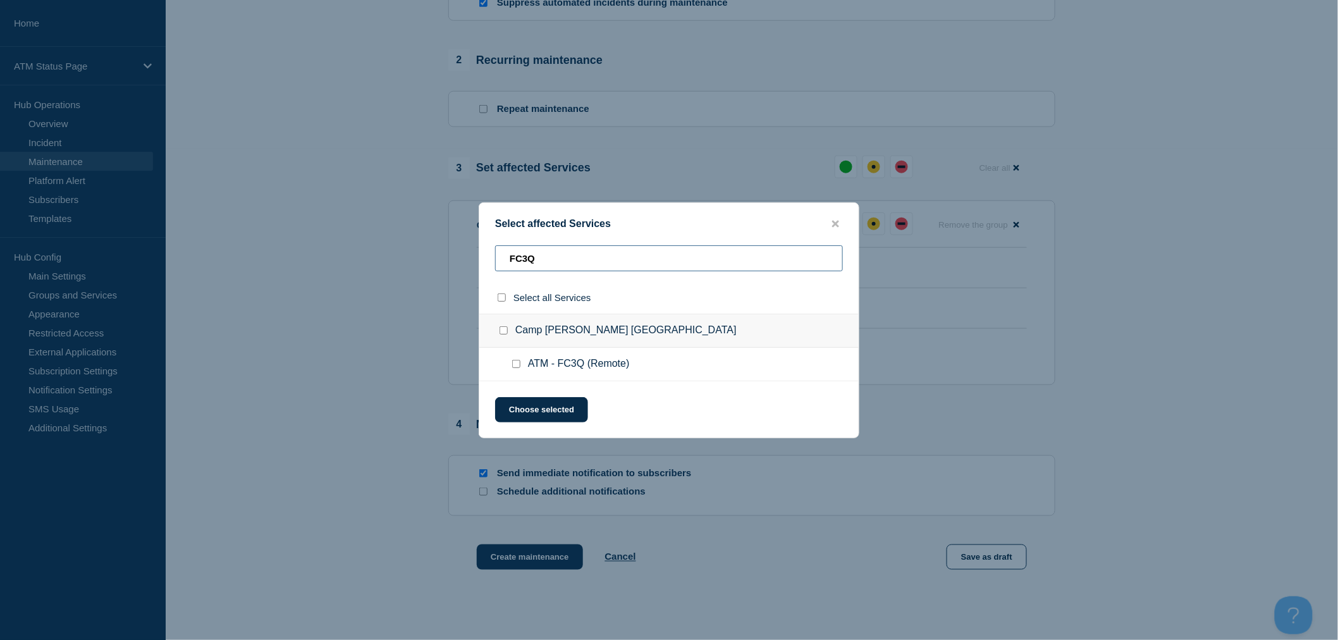
type input "FC3Q"
click at [515, 371] on ul "ATM - FC3Q (Remote)" at bounding box center [668, 365] width 379 height 34
click at [515, 366] on input "ATM - FC3Q (Remote) checkbox" at bounding box center [516, 364] width 8 height 8
checkbox input "true"
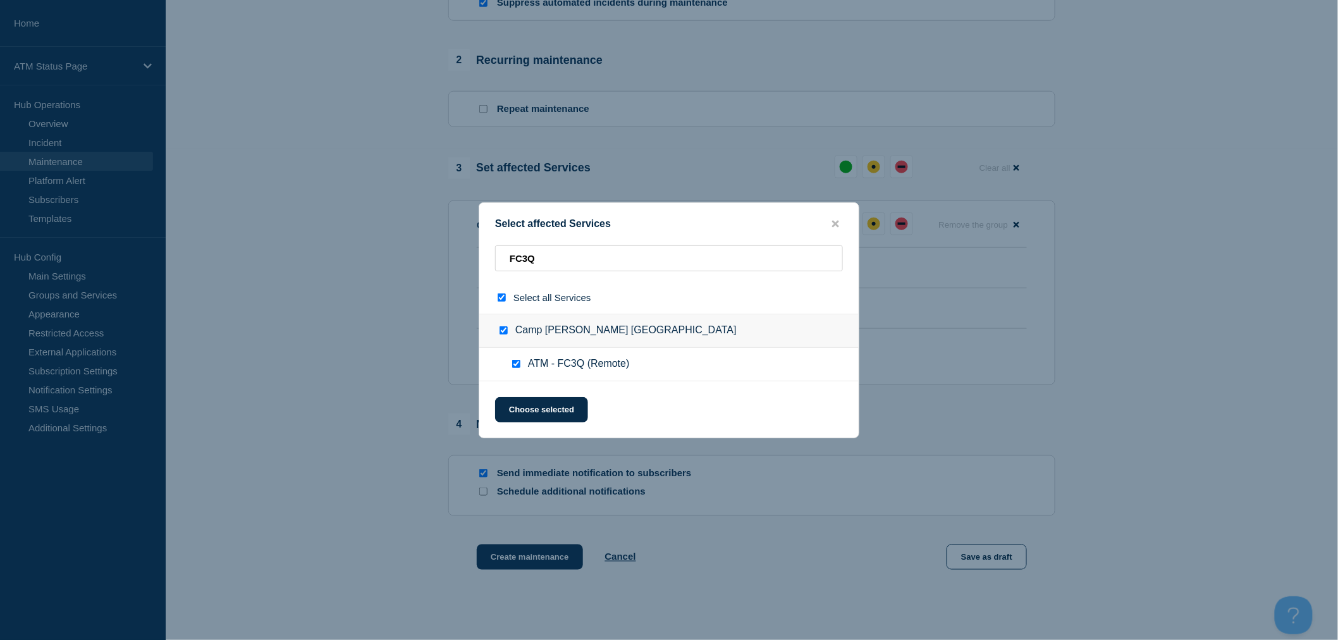
checkbox input "true"
click at [541, 406] on button "Choose selected" at bounding box center [541, 409] width 93 height 25
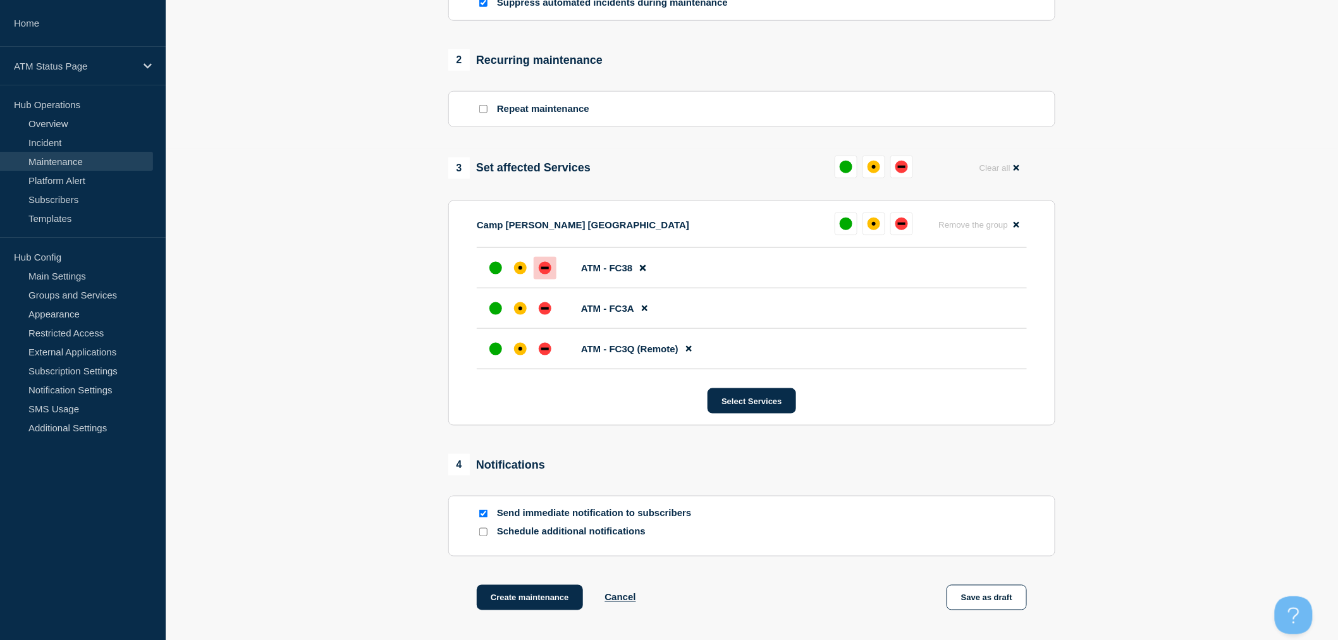
click at [547, 274] on div "down" at bounding box center [545, 268] width 13 height 13
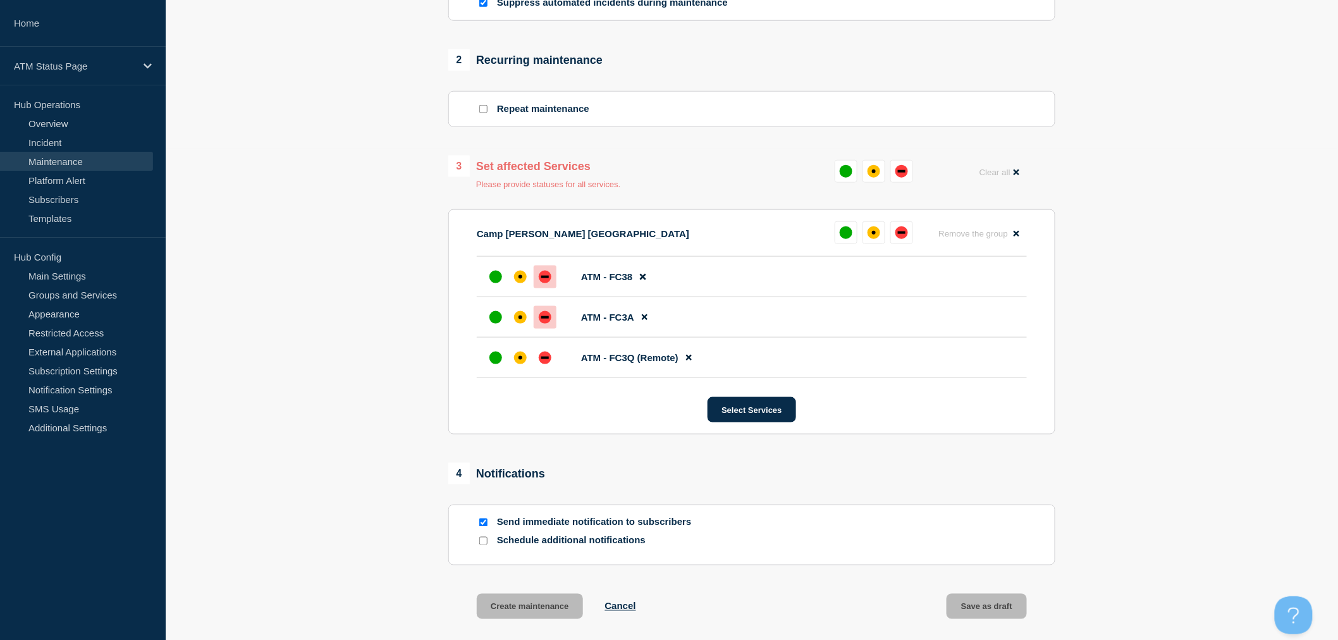
click at [540, 329] on div at bounding box center [545, 317] width 23 height 23
click at [542, 364] on div "down" at bounding box center [545, 358] width 13 height 13
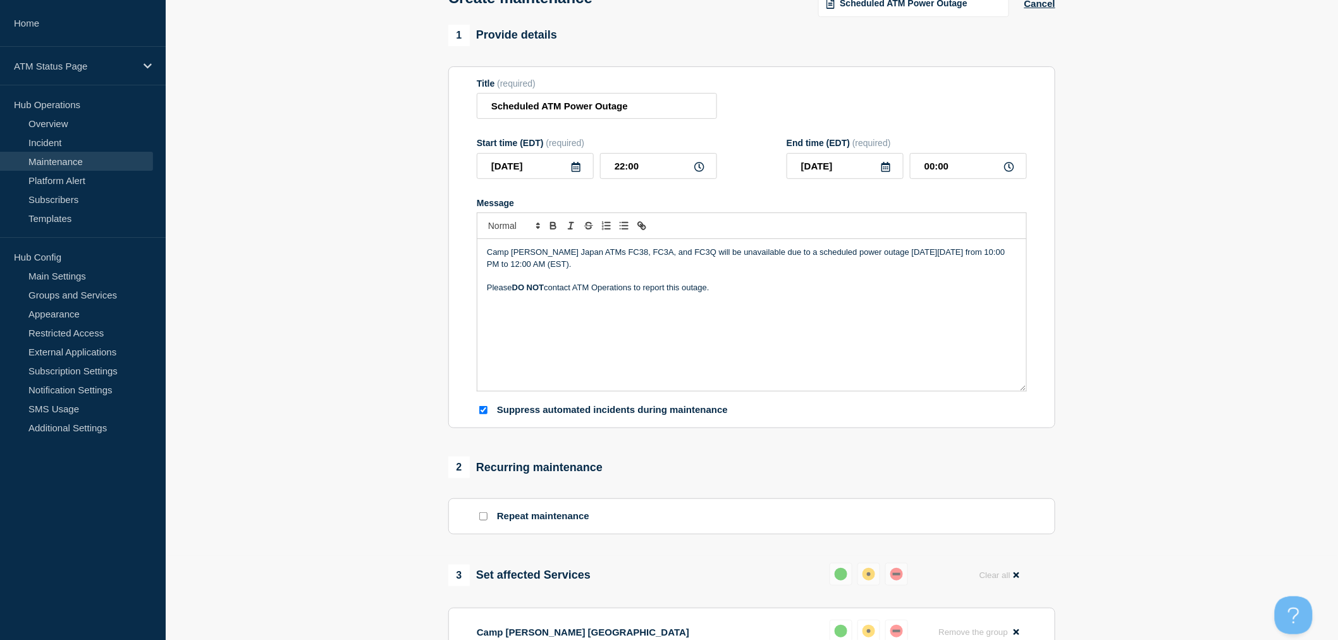
scroll to position [51, 0]
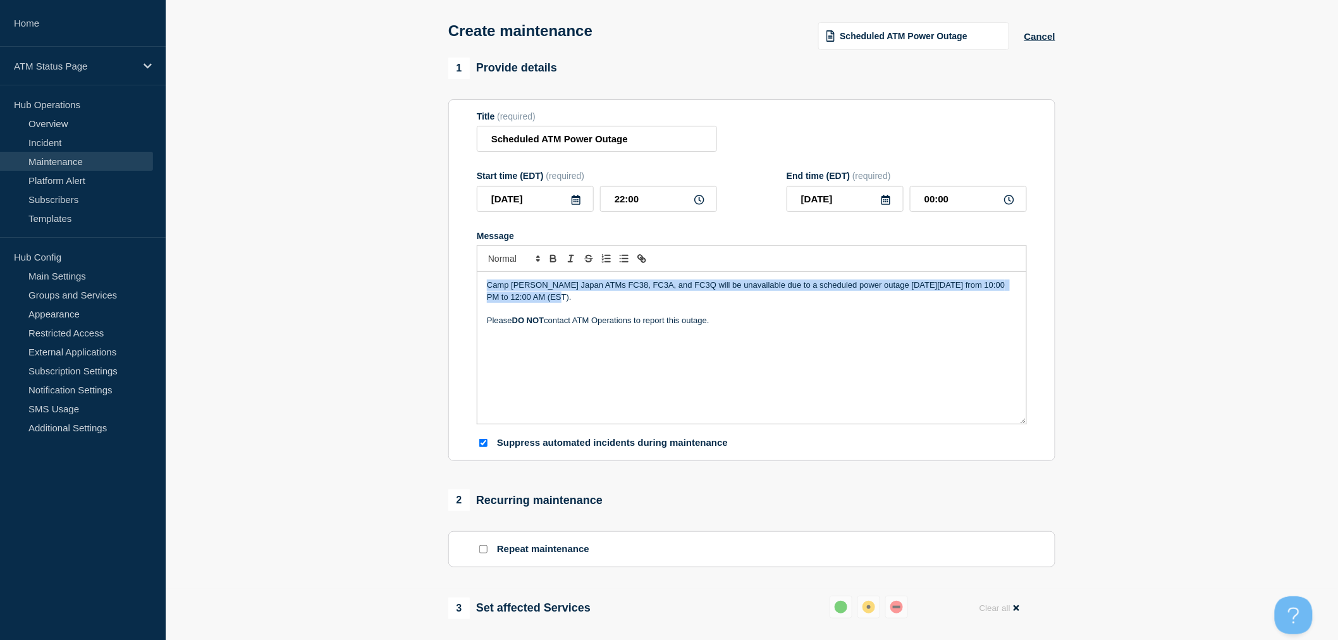
drag, startPoint x: 529, startPoint y: 301, endPoint x: 484, endPoint y: 289, distance: 46.5
click at [484, 289] on div "Camp [PERSON_NAME] Japan ATMs FC38, FC3A, and FC3Q will be unavailable due to a…" at bounding box center [752, 348] width 549 height 152
copy p "Camp [PERSON_NAME] Japan ATMs FC38, FC3A, and FC3Q will be unavailable due to a…"
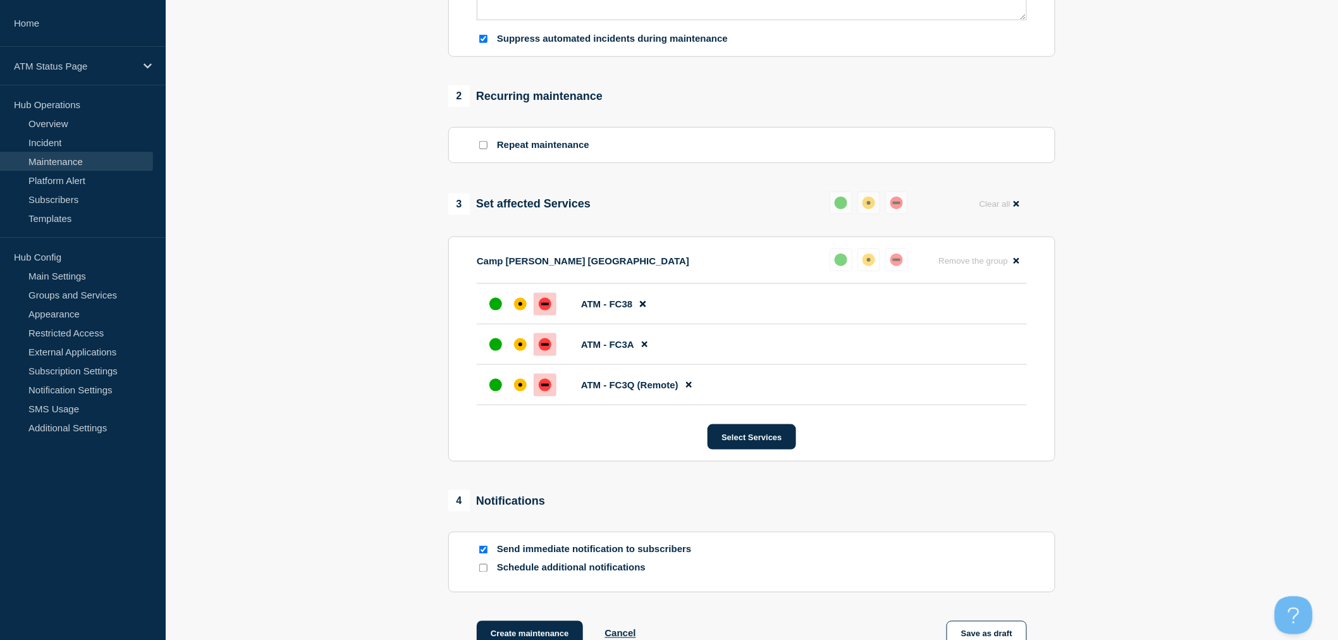
scroll to position [614, 0]
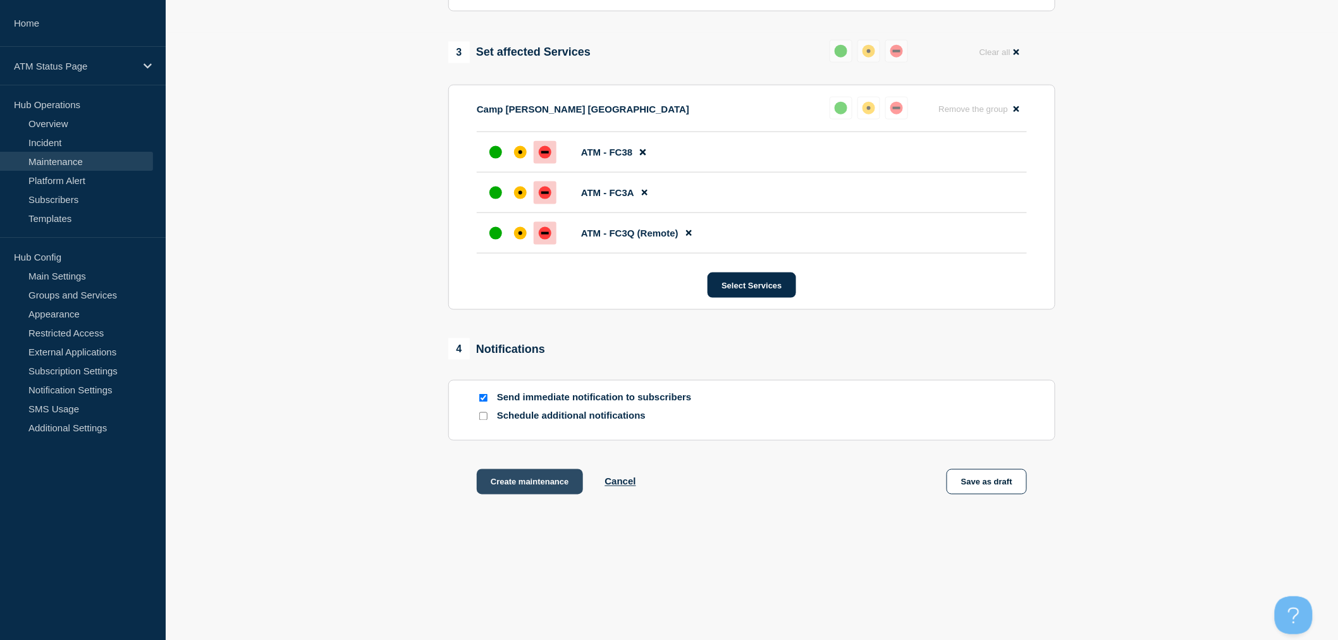
click at [560, 484] on button "Create maintenance" at bounding box center [530, 481] width 106 height 25
